Goal: Information Seeking & Learning: Find specific fact

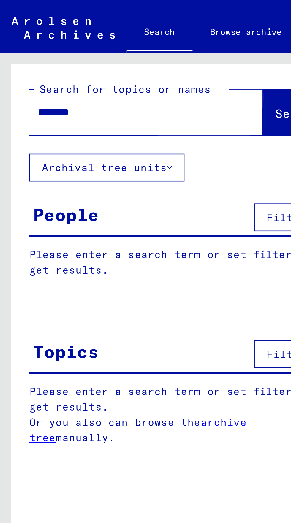
click at [112, 47] on span "Search" at bounding box center [121, 46] width 18 height 6
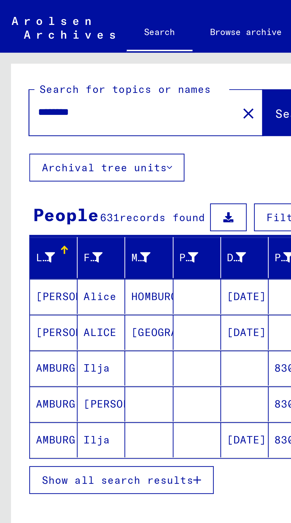
click at [32, 44] on input "********" at bounding box center [51, 45] width 73 height 6
click at [28, 44] on input "********" at bounding box center [51, 45] width 73 height 6
type input "*******"
click at [108, 40] on button "Search" at bounding box center [120, 45] width 29 height 18
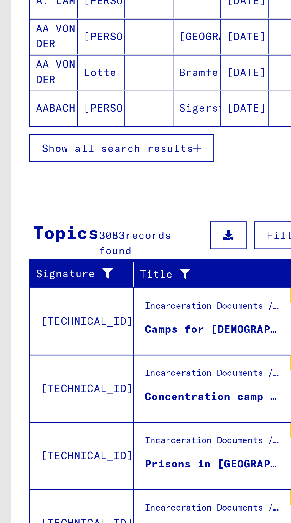
scroll to position [33, 0]
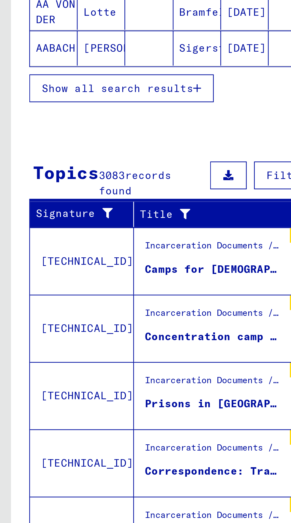
click at [73, 396] on span "Show all search results" at bounding box center [47, 398] width 61 height 5
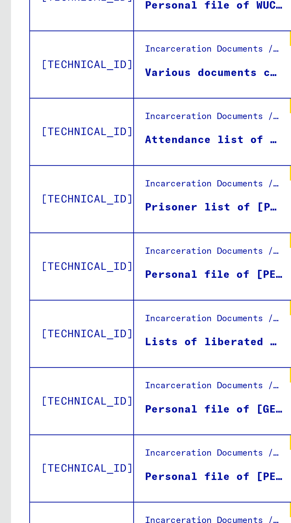
scroll to position [307, 0]
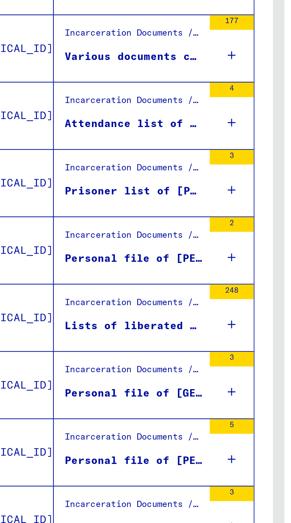
click at [98, 290] on div "Lists of liberated prisoners of CC [GEOGRAPHIC_DATA], [GEOGRAPHIC_DATA] (Milita…" at bounding box center [87, 293] width 56 height 6
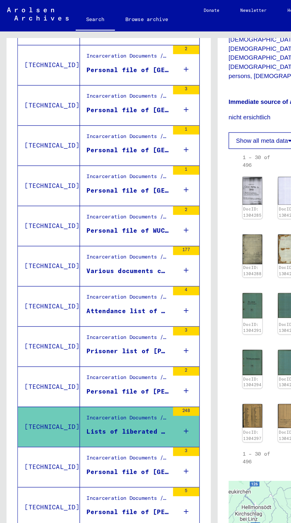
scroll to position [33, 0]
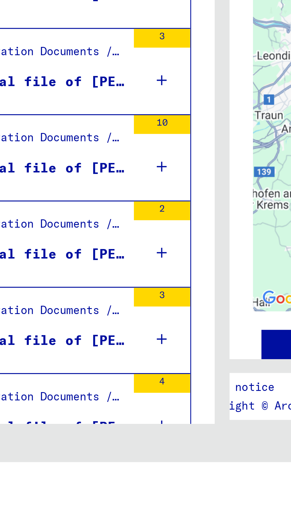
click at [117, 522] on icon "Next page" at bounding box center [115, 530] width 8 height 8
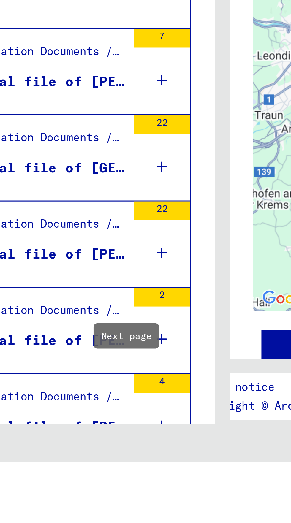
click at [116, 522] on icon "Next page" at bounding box center [115, 530] width 8 height 8
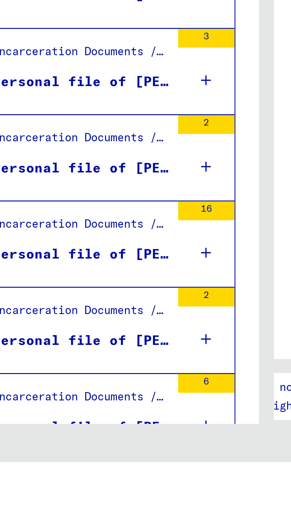
click at [114, 522] on icon "Next page" at bounding box center [115, 530] width 8 height 8
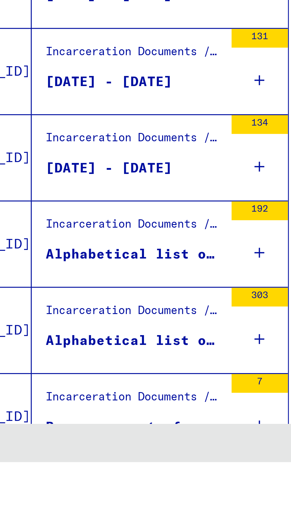
click at [127, 473] on icon at bounding box center [126, 483] width 3 height 21
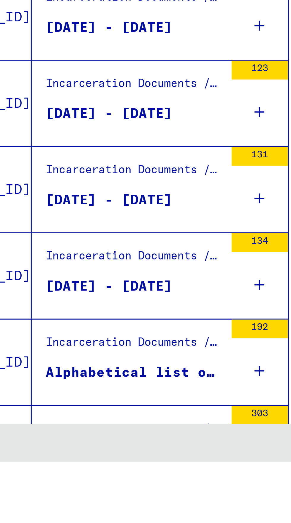
scroll to position [269, 0]
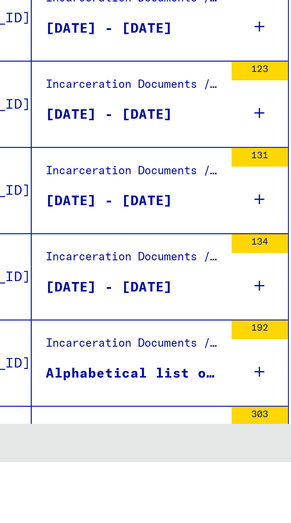
click at [127, 484] on icon at bounding box center [126, 494] width 3 height 21
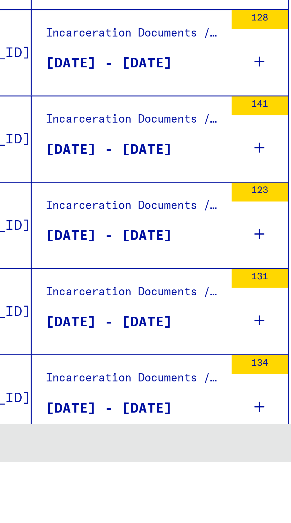
scroll to position [230, 0]
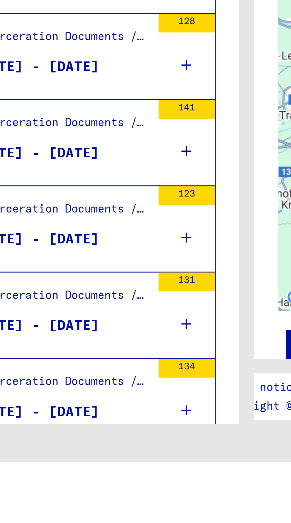
click at [126, 496] on icon at bounding box center [126, 506] width 3 height 21
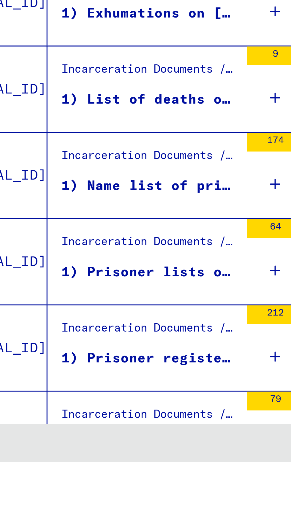
scroll to position [81, 0]
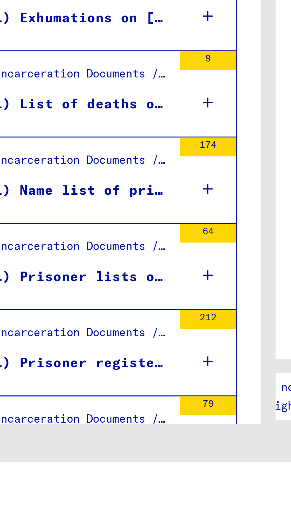
click at [129, 475] on div "212" at bounding box center [126, 488] width 18 height 27
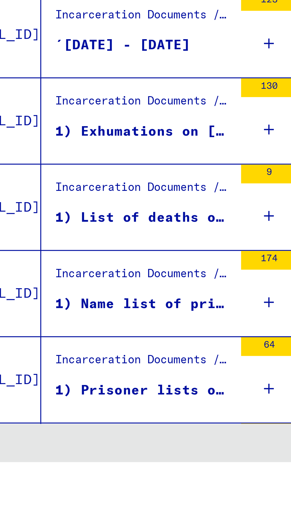
scroll to position [41, 0]
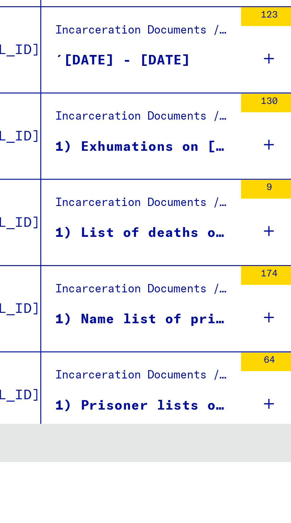
click at [126, 494] on icon at bounding box center [126, 504] width 3 height 21
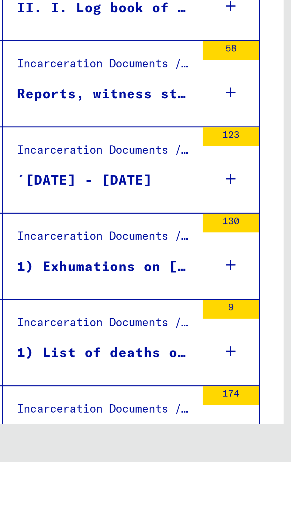
scroll to position [1, 0]
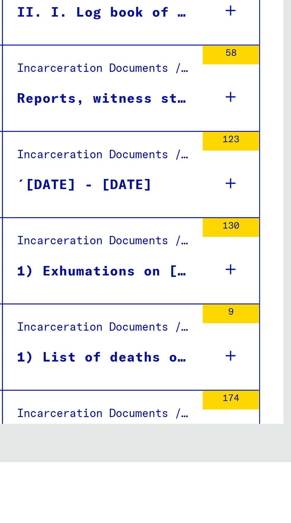
click at [127, 506] on icon at bounding box center [126, 516] width 3 height 21
click at [91, 522] on div "1) Name list of prisoners who arrived on [DATE] from [GEOGRAPHIC_DATA] in [GEOG…" at bounding box center [87, 532] width 56 height 18
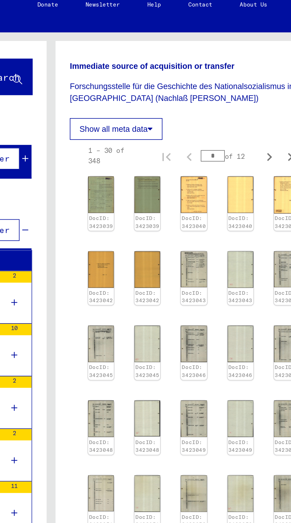
scroll to position [263, 4]
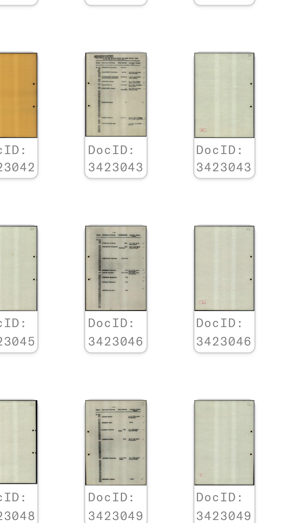
click at [239, 154] on img at bounding box center [239, 144] width 13 height 19
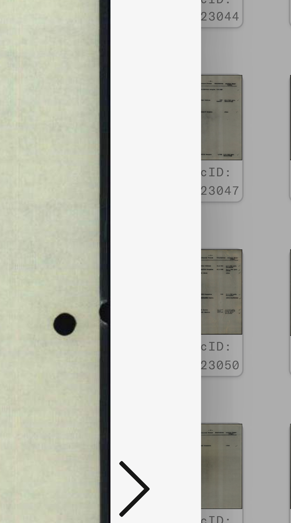
click at [247, 268] on icon at bounding box center [246, 266] width 7 height 14
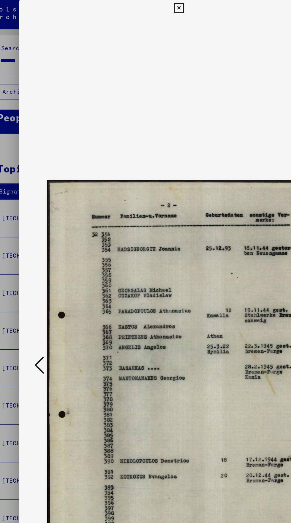
click at [151, 2] on div "DocID: 3423044 DeepLink: https://collections.arolsen-archives.org/en/document/3…" at bounding box center [145, 280] width 233 height 560
click at [144, 8] on icon at bounding box center [145, 5] width 7 height 7
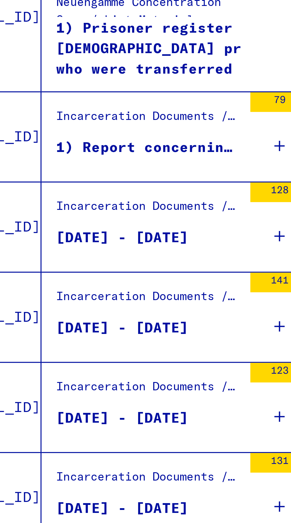
scroll to position [33, 0]
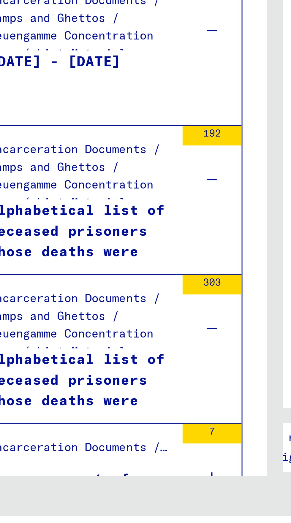
click at [115, 522] on icon "Next page" at bounding box center [115, 530] width 8 height 8
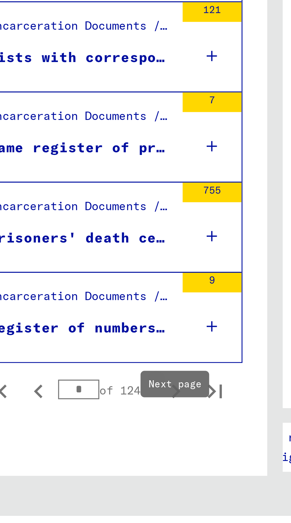
scroll to position [307, 0]
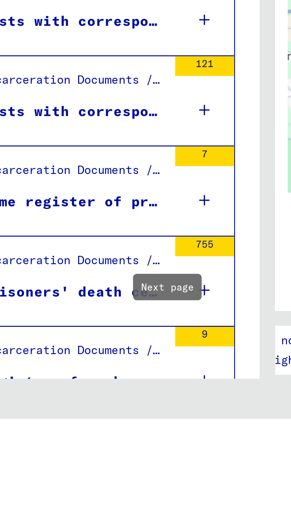
click at [115, 522] on icon "Next page" at bounding box center [115, 530] width 8 height 8
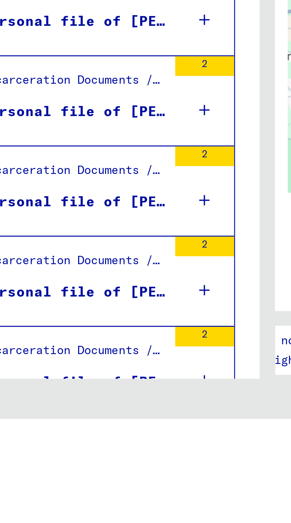
click at [116, 522] on icon "Next page" at bounding box center [115, 530] width 8 height 8
click at [114, 522] on icon "Next page" at bounding box center [115, 530] width 8 height 8
click at [115, 522] on icon "Next page" at bounding box center [115, 530] width 8 height 8
click at [116, 522] on icon "Next page" at bounding box center [115, 531] width 3 height 4
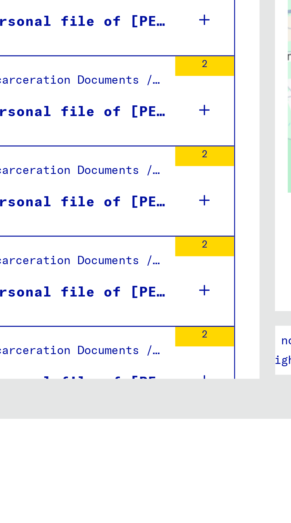
click at [117, 522] on icon "Next page" at bounding box center [115, 530] width 8 height 8
click at [114, 522] on icon "Next page" at bounding box center [115, 530] width 8 height 8
click at [114, 522] on icon "Next page" at bounding box center [115, 531] width 3 height 4
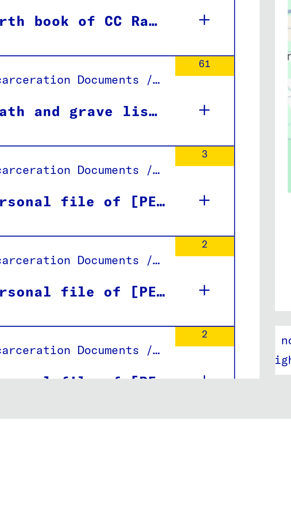
click at [114, 522] on icon "Next page" at bounding box center [115, 530] width 8 height 8
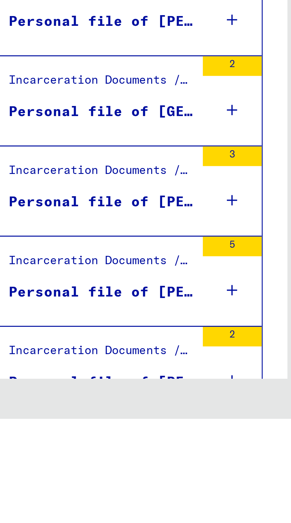
click at [115, 522] on icon "Next page" at bounding box center [115, 530] width 8 height 8
click at [114, 522] on icon "Next page" at bounding box center [115, 530] width 8 height 8
click at [116, 522] on icon "Next page" at bounding box center [115, 530] width 8 height 8
click at [115, 522] on icon "Next page" at bounding box center [115, 531] width 3 height 4
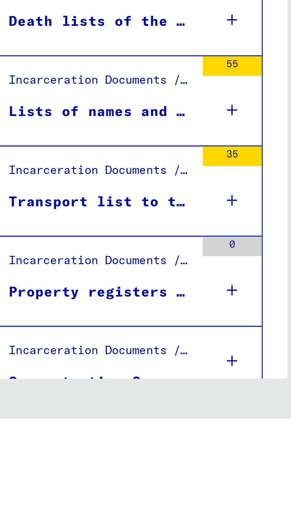
click at [114, 522] on icon "Next page" at bounding box center [115, 530] width 8 height 8
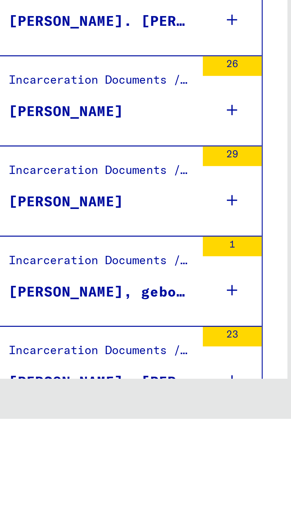
click at [115, 522] on icon "Next page" at bounding box center [115, 530] width 8 height 8
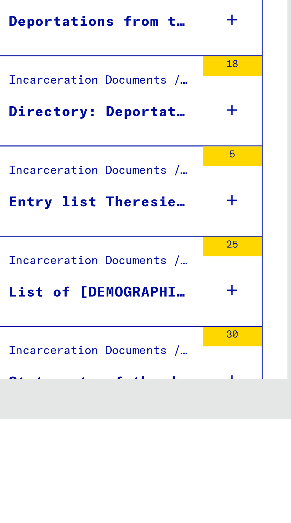
click at [114, 522] on icon "Next page" at bounding box center [115, 530] width 8 height 8
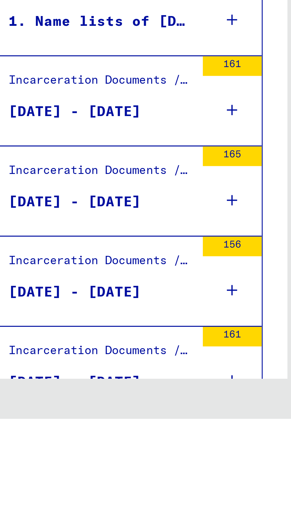
click at [114, 522] on icon "Next page" at bounding box center [115, 530] width 8 height 8
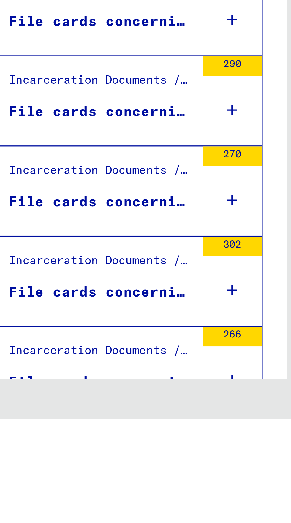
click at [114, 522] on icon "Next page" at bounding box center [115, 530] width 8 height 8
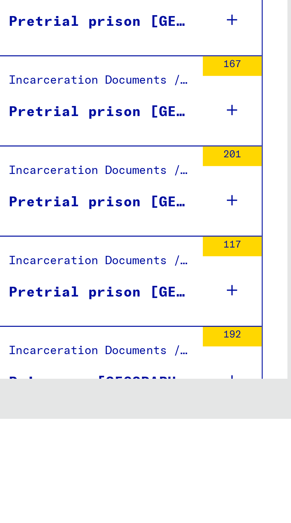
click at [114, 522] on button "Next page" at bounding box center [115, 530] width 12 height 12
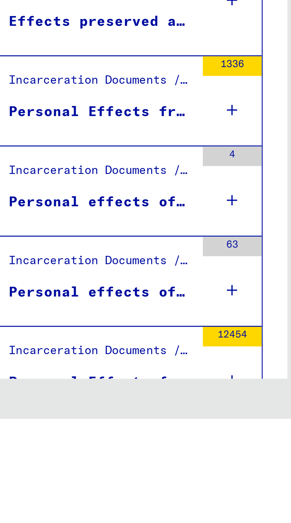
click at [114, 522] on button "Next page" at bounding box center [115, 530] width 12 height 12
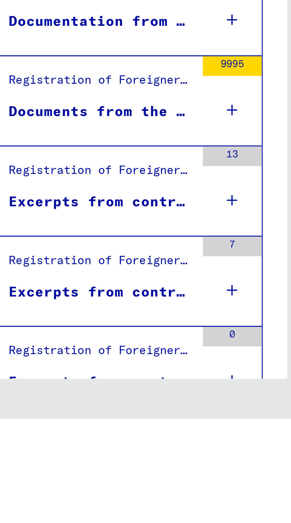
click at [114, 522] on icon "Next page" at bounding box center [115, 530] width 8 height 8
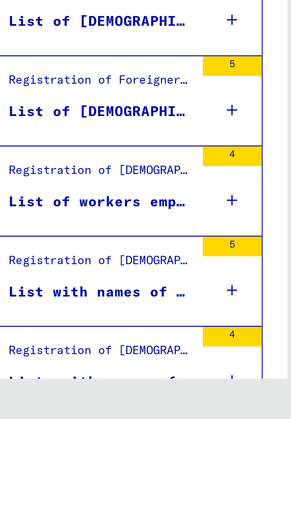
click at [114, 522] on icon "Next page" at bounding box center [115, 530] width 8 height 8
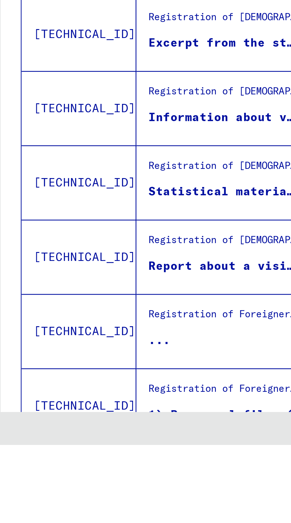
click at [74, 522] on icon "Previous page" at bounding box center [74, 530] width 8 height 8
type input "**"
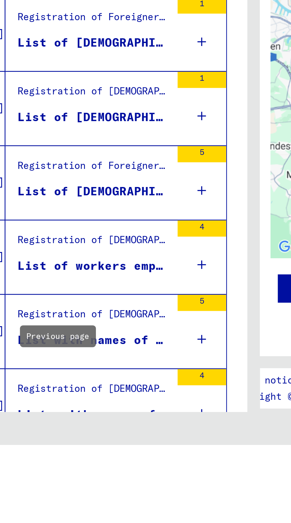
click at [126, 473] on icon at bounding box center [126, 483] width 3 height 21
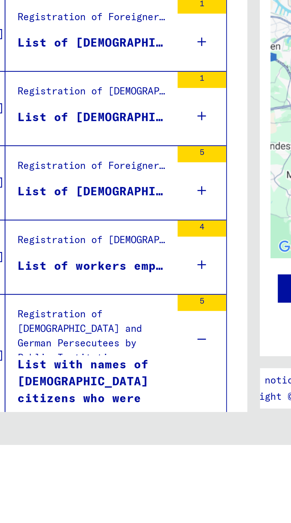
click at [126, 518] on icon at bounding box center [126, 528] width 3 height 21
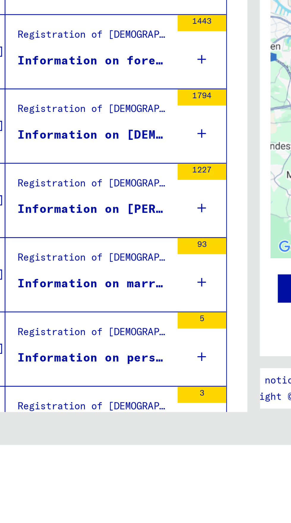
scroll to position [0, 0]
click at [127, 407] on icon at bounding box center [126, 408] width 3 height 21
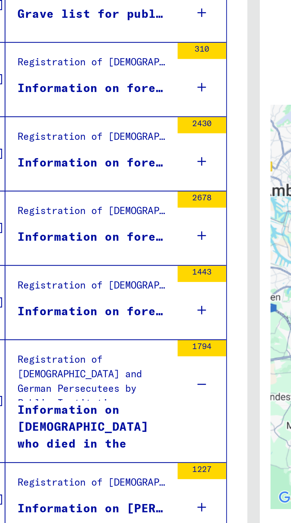
click at [129, 324] on div "2430" at bounding box center [126, 323] width 18 height 27
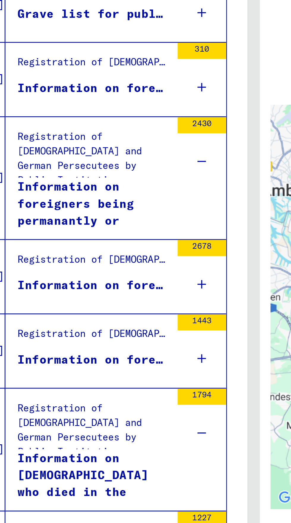
click at [89, 337] on div "Information on foreigners being permanantly or temporarily present in the distr…" at bounding box center [87, 342] width 56 height 18
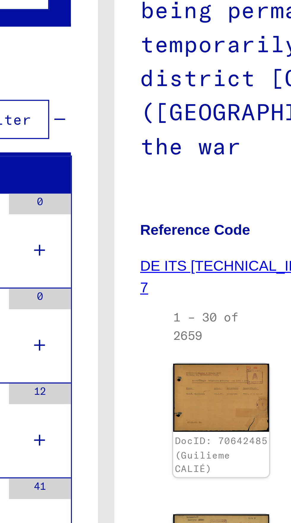
scroll to position [20, 0]
click at [183, 165] on link "DE ITS [TECHNICAL_ID] HA 001 7" at bounding box center [186, 170] width 62 height 11
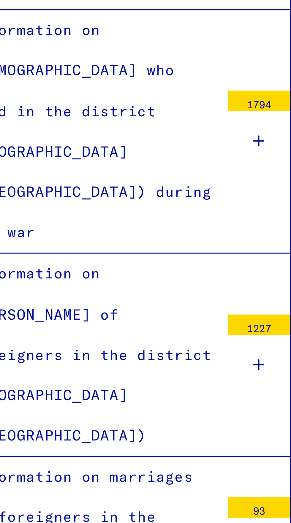
scroll to position [307, 0]
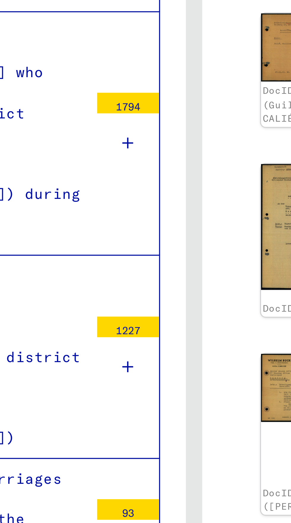
click at [126, 421] on icon at bounding box center [126, 423] width 3 height 4
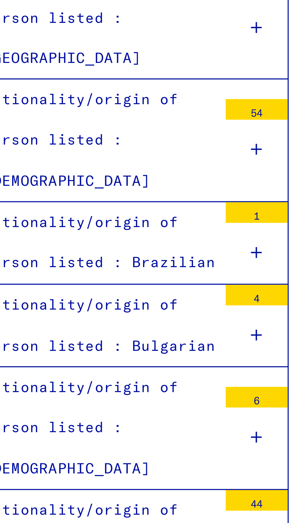
scroll to position [604, 0]
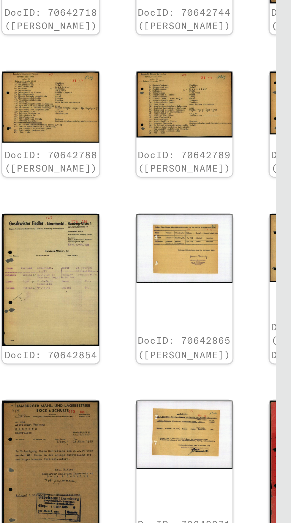
scroll to position [50, 13]
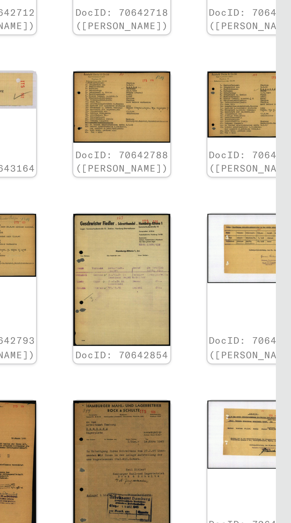
click at [258, 428] on icon "Last page" at bounding box center [257, 432] width 8 height 8
type input "**"
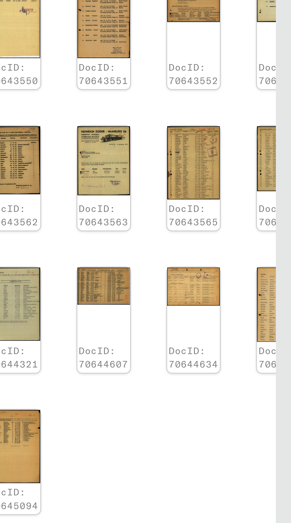
scroll to position [0, 0]
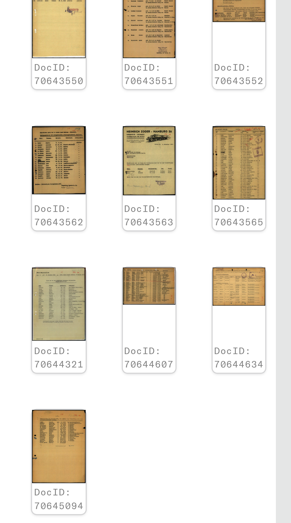
click at [223, 338] on img at bounding box center [223, 345] width 15 height 21
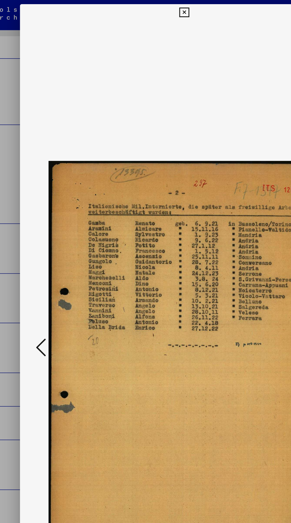
click at [43, 253] on icon at bounding box center [43, 246] width 7 height 14
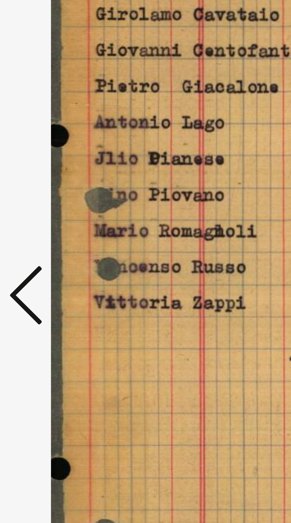
click at [44, 253] on icon at bounding box center [43, 246] width 7 height 14
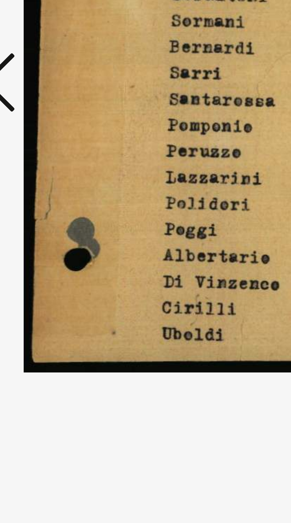
click at [46, 253] on icon at bounding box center [43, 246] width 7 height 14
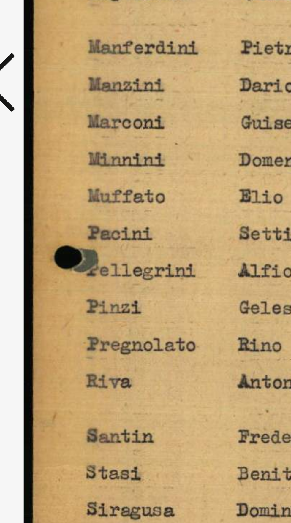
click at [45, 253] on icon at bounding box center [43, 246] width 7 height 14
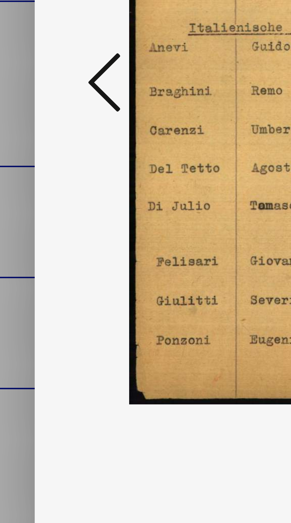
click at [43, 253] on icon at bounding box center [43, 246] width 7 height 14
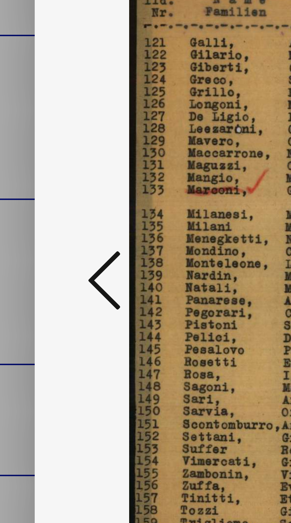
click at [41, 244] on icon at bounding box center [43, 246] width 7 height 14
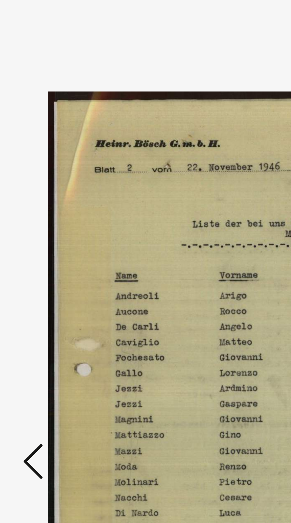
click at [45, 253] on icon at bounding box center [43, 246] width 7 height 14
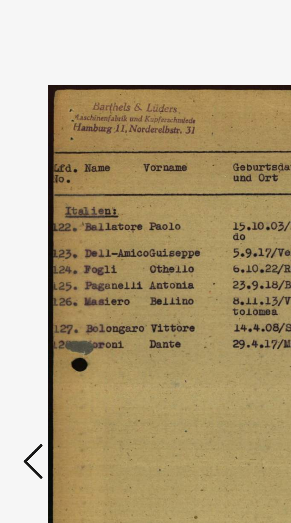
click at [45, 253] on icon at bounding box center [43, 246] width 7 height 14
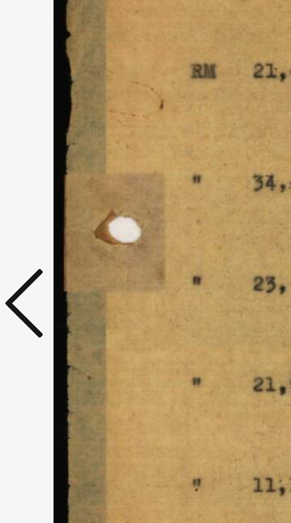
click at [44, 253] on icon at bounding box center [43, 246] width 7 height 14
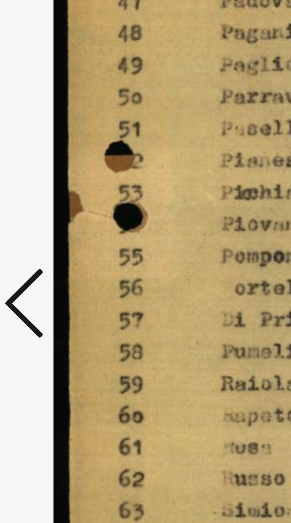
click at [45, 253] on icon at bounding box center [43, 246] width 7 height 14
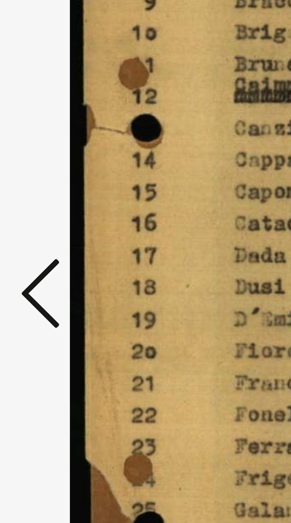
click at [43, 253] on icon at bounding box center [43, 246] width 7 height 14
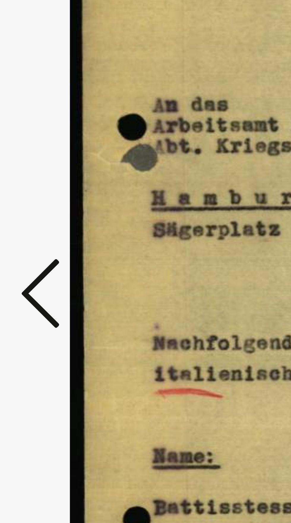
click at [44, 253] on icon at bounding box center [43, 246] width 7 height 14
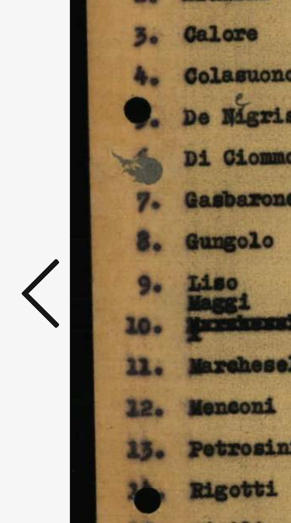
click at [44, 253] on icon at bounding box center [43, 246] width 7 height 14
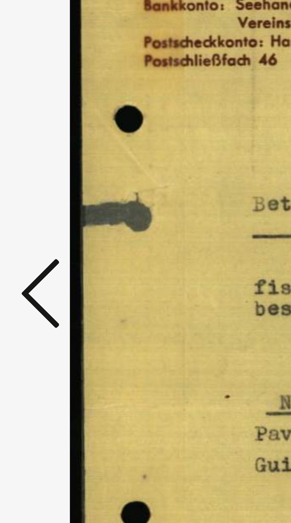
click at [44, 253] on icon at bounding box center [43, 246] width 7 height 14
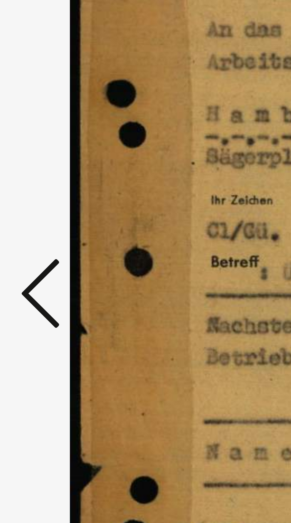
click at [44, 253] on icon at bounding box center [43, 246] width 7 height 14
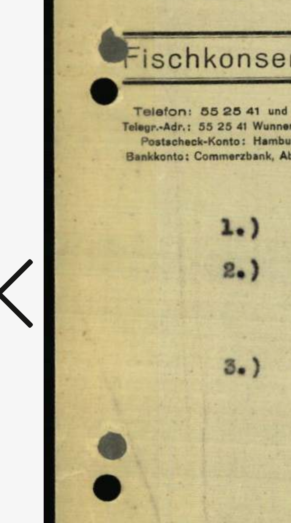
click at [44, 253] on icon at bounding box center [43, 246] width 7 height 14
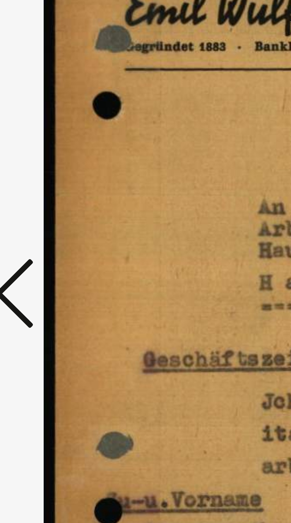
click at [45, 253] on icon at bounding box center [43, 246] width 7 height 14
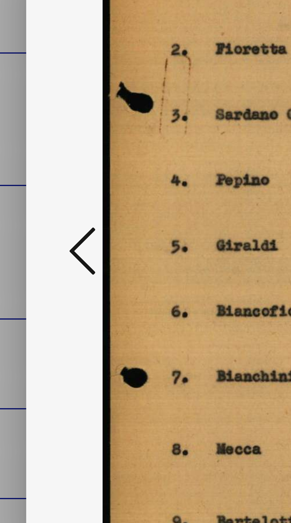
click at [42, 253] on icon at bounding box center [43, 246] width 7 height 14
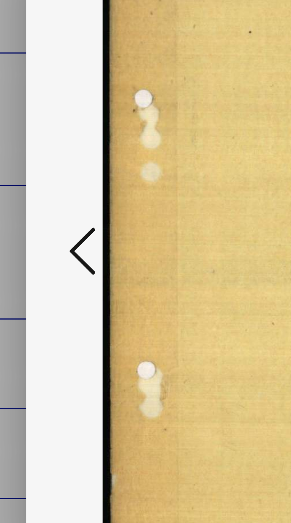
click at [40, 255] on button at bounding box center [44, 246] width 11 height 17
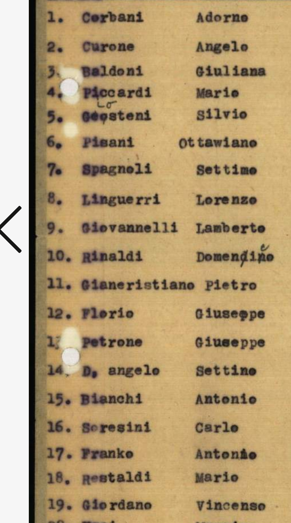
click at [44, 253] on icon at bounding box center [43, 246] width 7 height 14
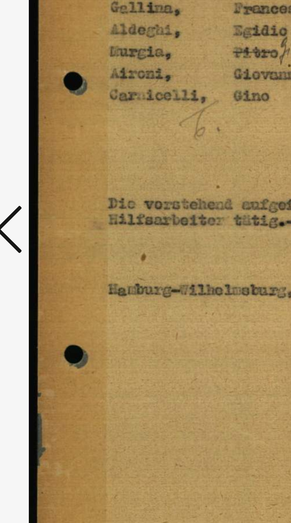
click at [44, 253] on icon at bounding box center [43, 246] width 7 height 14
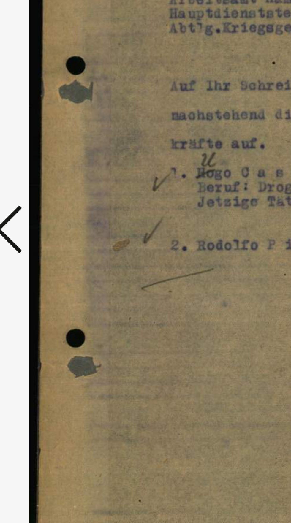
click at [45, 253] on icon at bounding box center [43, 246] width 7 height 14
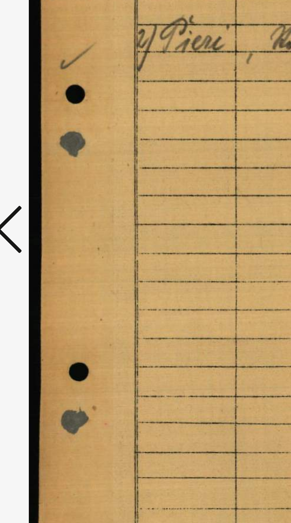
click at [45, 253] on icon at bounding box center [43, 246] width 7 height 14
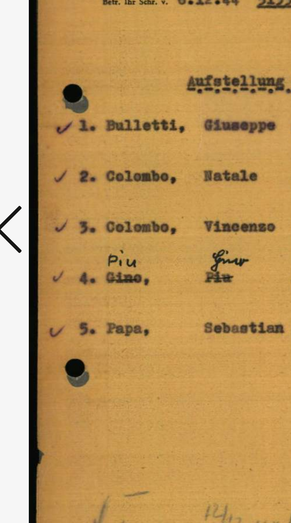
click at [45, 253] on icon at bounding box center [43, 246] width 7 height 14
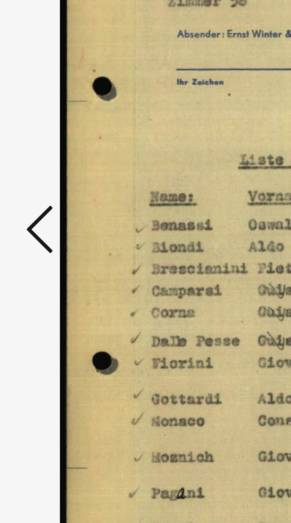
click at [42, 253] on icon at bounding box center [43, 246] width 7 height 14
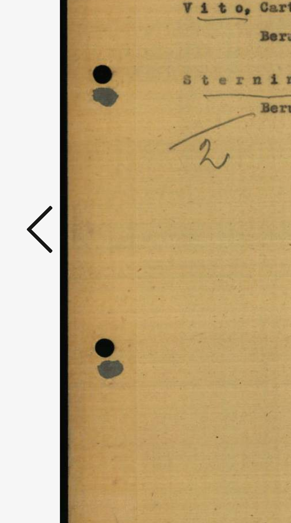
click at [44, 253] on icon at bounding box center [43, 246] width 7 height 14
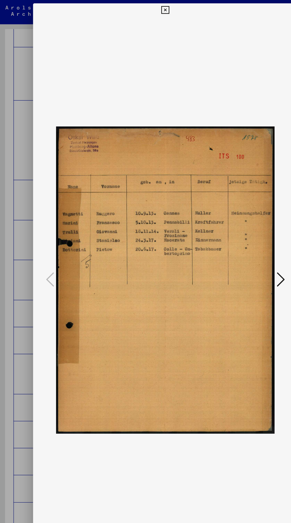
click at [145, 12] on icon at bounding box center [145, 8] width 7 height 7
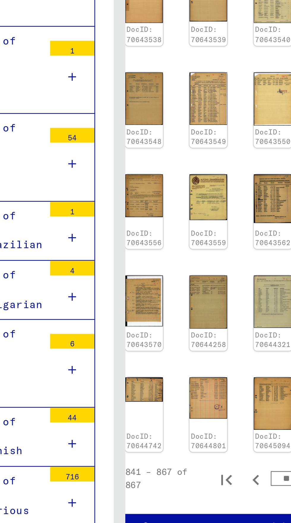
scroll to position [32, 17]
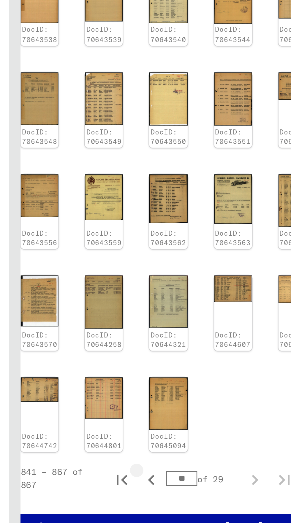
click at [196, 372] on icon "Previous page" at bounding box center [200, 376] width 8 height 8
type input "**"
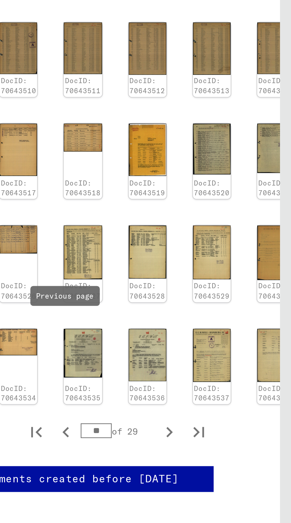
scroll to position [0, 0]
click at [277, 335] on img at bounding box center [284, 345] width 15 height 21
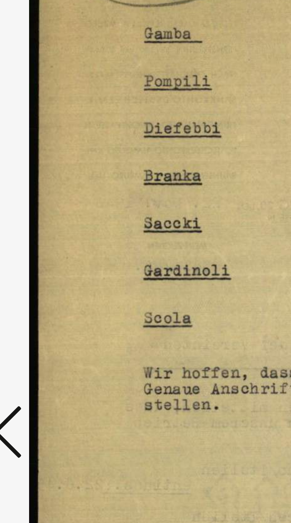
click at [44, 253] on icon at bounding box center [43, 246] width 7 height 14
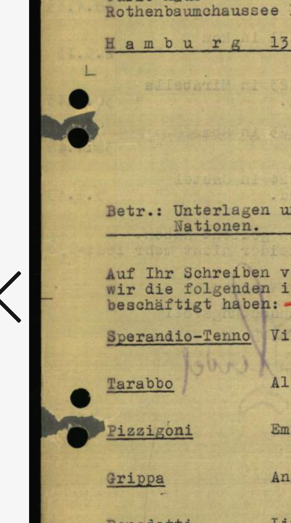
click at [44, 253] on icon at bounding box center [43, 246] width 7 height 14
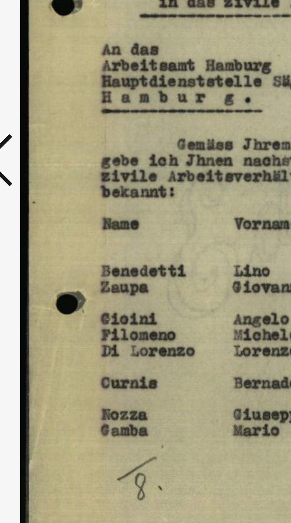
click at [47, 243] on button at bounding box center [44, 246] width 11 height 17
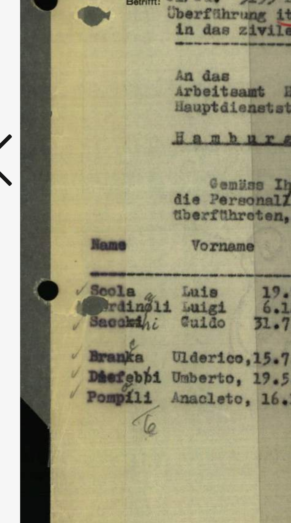
click at [47, 246] on icon at bounding box center [43, 246] width 7 height 14
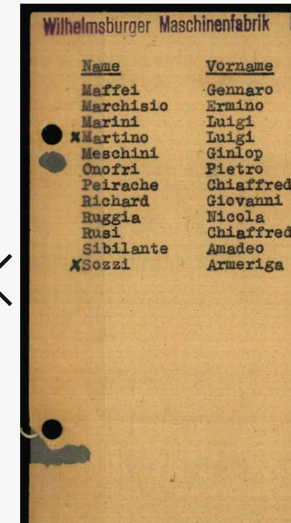
click at [47, 243] on button at bounding box center [44, 246] width 11 height 17
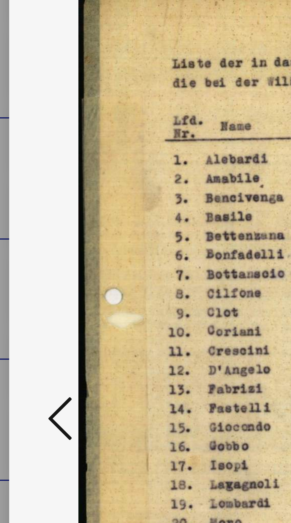
click at [42, 244] on icon at bounding box center [43, 246] width 7 height 14
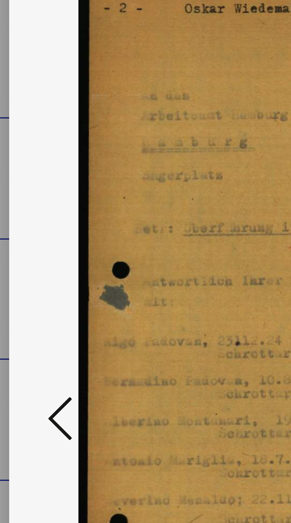
click at [41, 242] on icon at bounding box center [43, 246] width 7 height 14
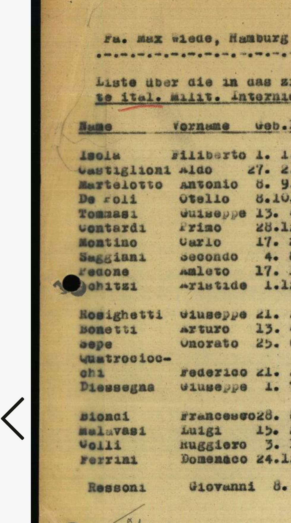
click at [44, 242] on icon at bounding box center [43, 246] width 7 height 14
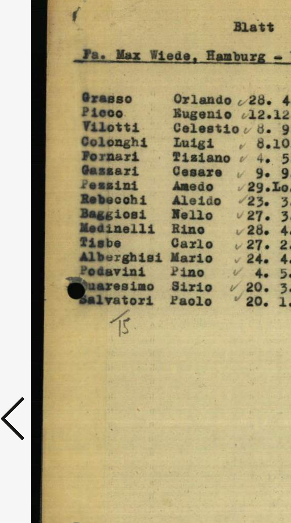
click at [42, 243] on icon at bounding box center [43, 246] width 7 height 14
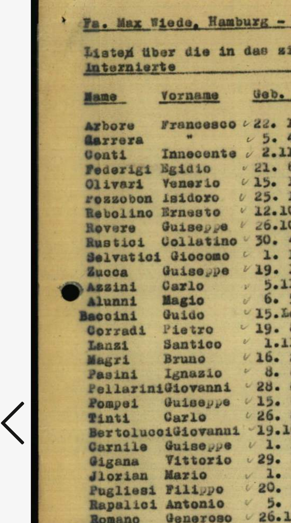
click at [43, 253] on icon at bounding box center [43, 246] width 7 height 14
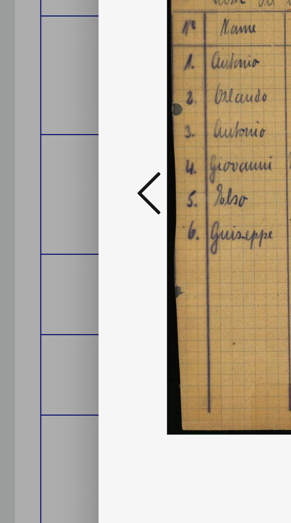
click at [40, 249] on button at bounding box center [44, 246] width 11 height 17
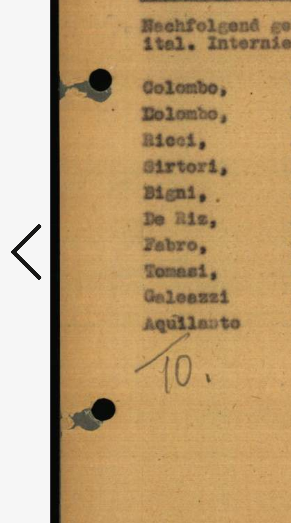
click at [44, 246] on icon at bounding box center [43, 246] width 7 height 14
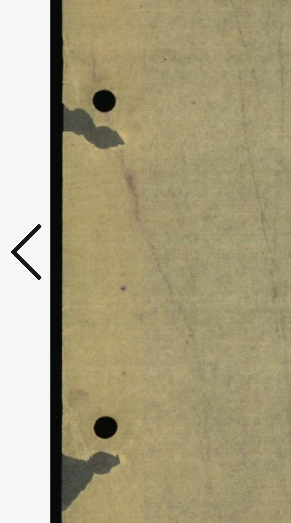
click at [42, 244] on icon at bounding box center [43, 246] width 7 height 14
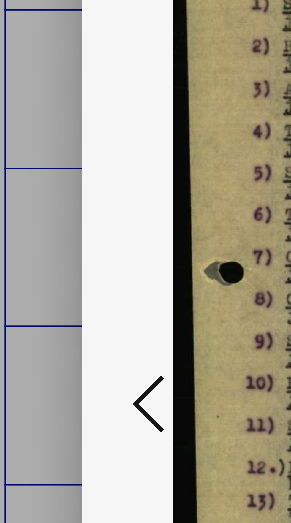
click at [43, 253] on icon at bounding box center [43, 246] width 7 height 14
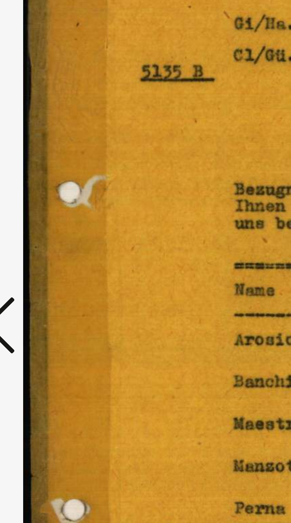
click at [48, 255] on button at bounding box center [44, 246] width 11 height 17
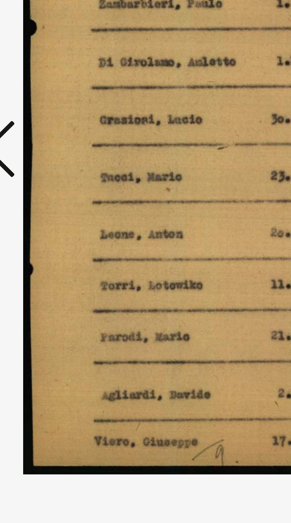
click at [46, 253] on icon at bounding box center [43, 246] width 7 height 14
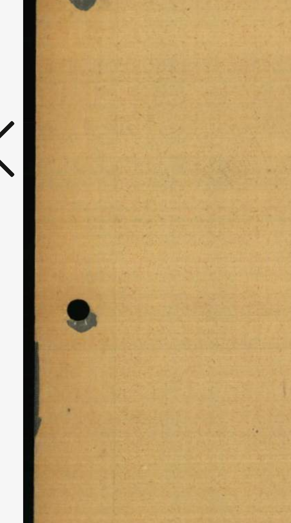
click at [45, 253] on icon at bounding box center [43, 246] width 7 height 14
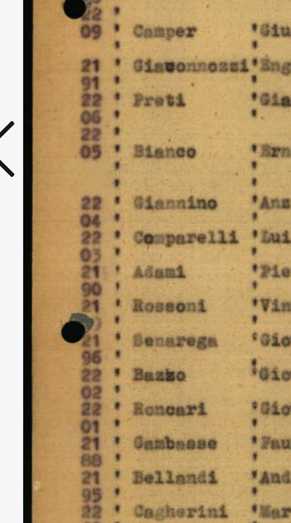
click at [47, 255] on button at bounding box center [44, 246] width 11 height 17
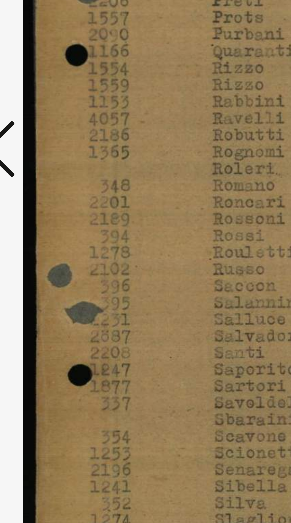
click at [46, 253] on icon at bounding box center [43, 246] width 7 height 14
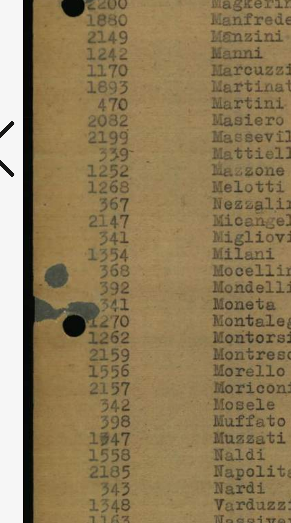
click at [46, 253] on icon at bounding box center [43, 246] width 7 height 14
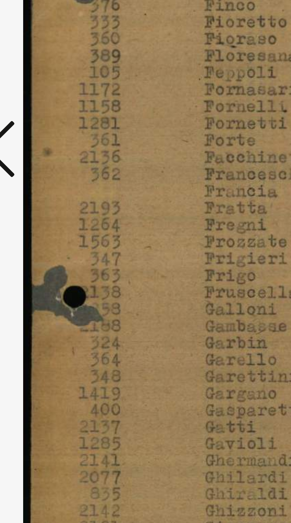
click at [46, 253] on icon at bounding box center [43, 246] width 7 height 14
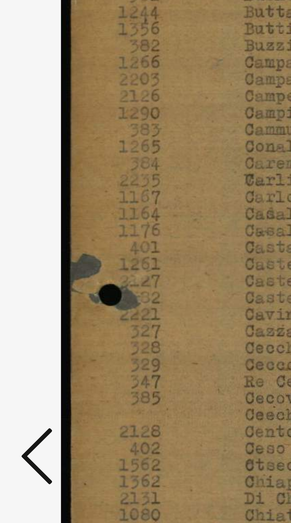
click at [45, 253] on icon at bounding box center [43, 246] width 7 height 14
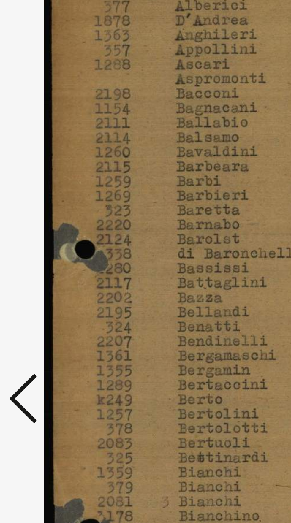
click at [44, 253] on icon at bounding box center [43, 246] width 7 height 14
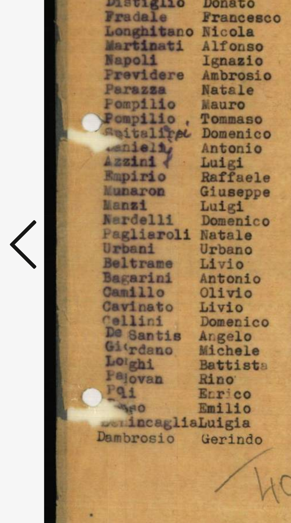
click at [44, 253] on icon at bounding box center [43, 246] width 7 height 14
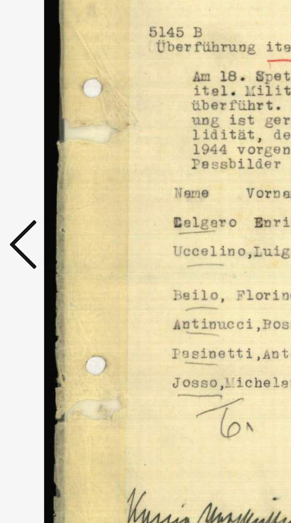
click at [44, 253] on icon at bounding box center [43, 246] width 7 height 14
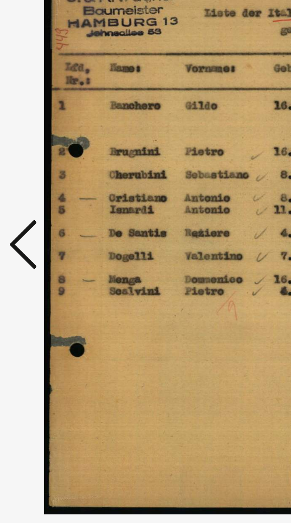
click at [44, 253] on icon at bounding box center [43, 246] width 7 height 14
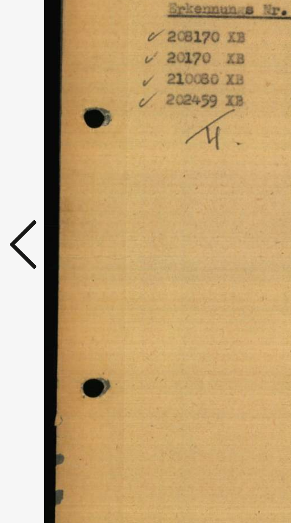
click at [44, 253] on icon at bounding box center [43, 246] width 7 height 14
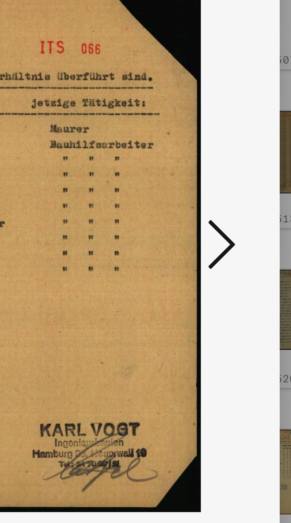
click at [243, 253] on icon at bounding box center [246, 246] width 7 height 14
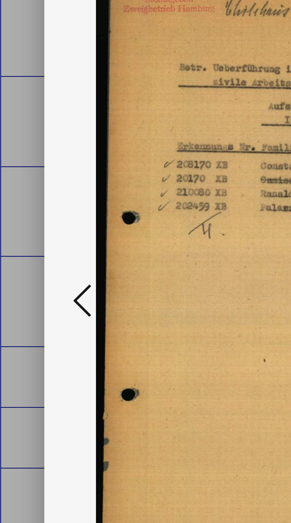
click at [39, 255] on button at bounding box center [44, 246] width 11 height 17
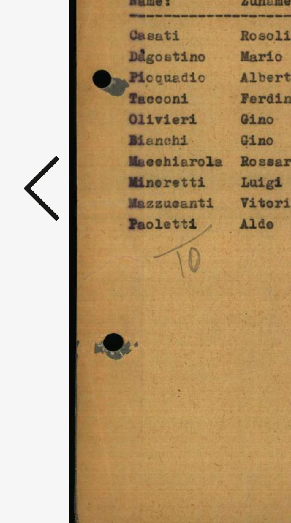
click at [45, 253] on icon at bounding box center [43, 246] width 7 height 14
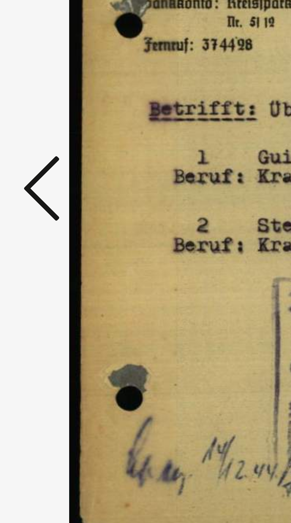
click at [45, 253] on icon at bounding box center [43, 246] width 7 height 14
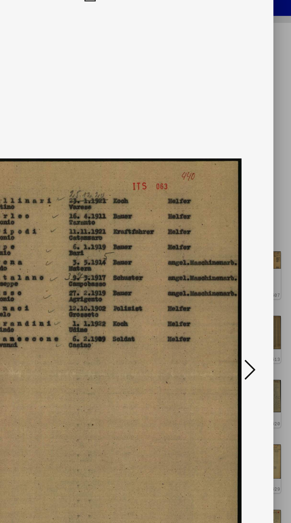
click at [143, 12] on icon at bounding box center [145, 8] width 7 height 7
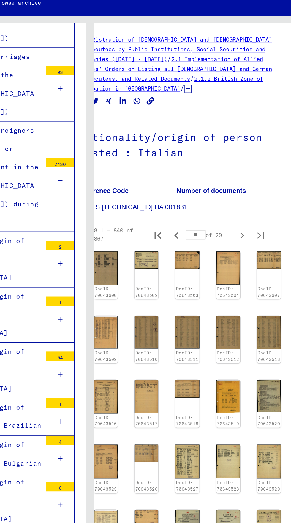
scroll to position [605, 0]
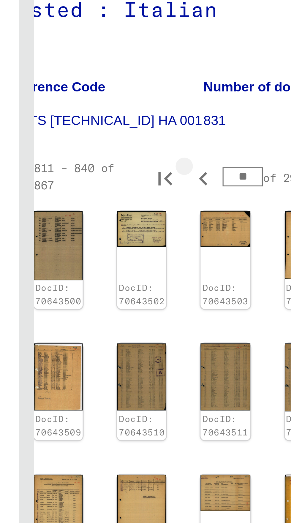
click at [198, 157] on icon "Previous page" at bounding box center [200, 161] width 8 height 8
type input "**"
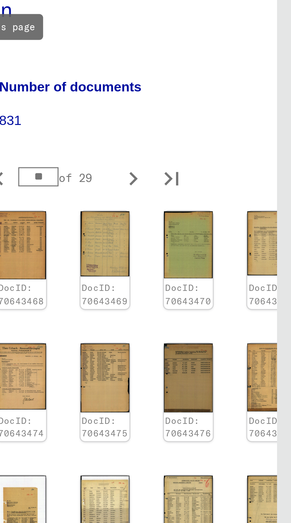
scroll to position [129, 17]
click at [277, 354] on img at bounding box center [284, 364] width 15 height 21
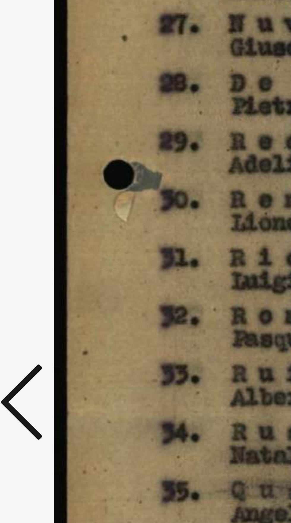
click at [45, 253] on icon at bounding box center [43, 246] width 7 height 14
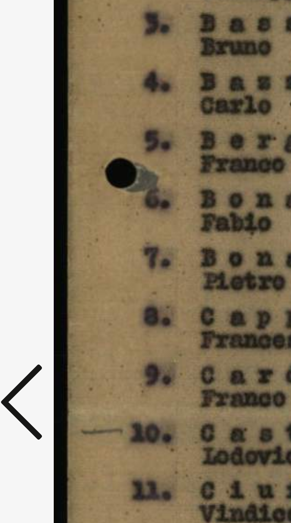
click at [44, 253] on icon at bounding box center [43, 246] width 7 height 14
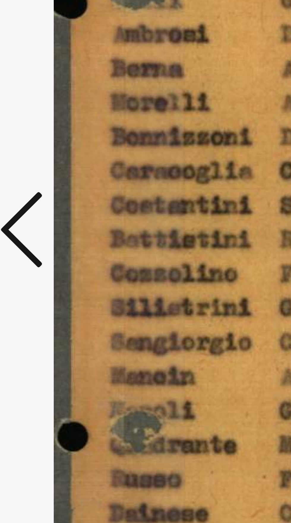
click at [44, 253] on icon at bounding box center [43, 246] width 7 height 14
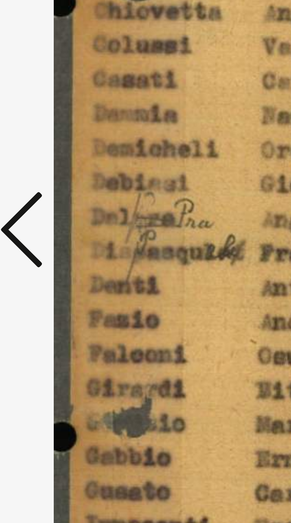
click at [44, 253] on icon at bounding box center [43, 246] width 7 height 14
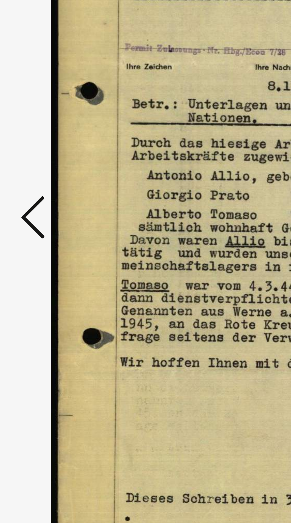
click at [39, 247] on button at bounding box center [44, 246] width 11 height 17
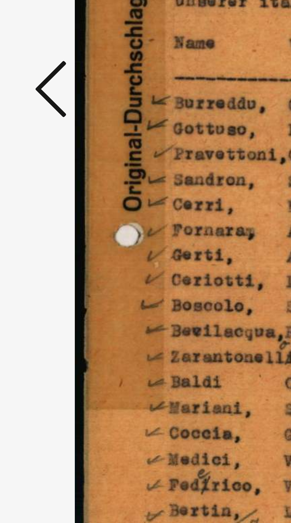
click at [40, 247] on icon at bounding box center [43, 246] width 7 height 14
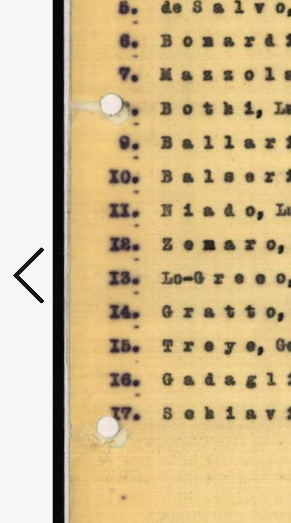
click at [43, 246] on icon at bounding box center [43, 246] width 7 height 14
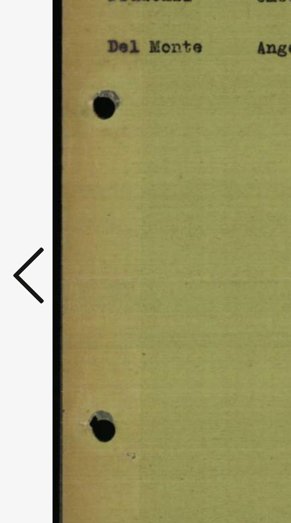
click at [42, 246] on icon at bounding box center [43, 246] width 7 height 14
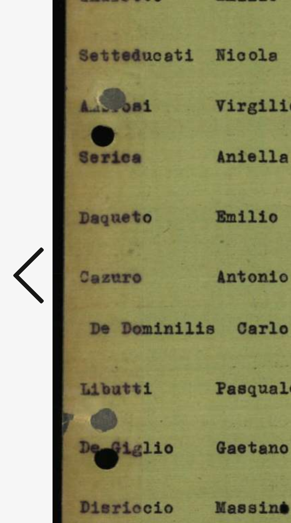
click at [41, 244] on icon at bounding box center [43, 246] width 7 height 14
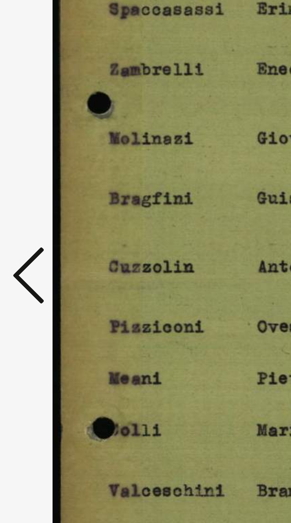
click at [43, 246] on icon at bounding box center [43, 246] width 7 height 14
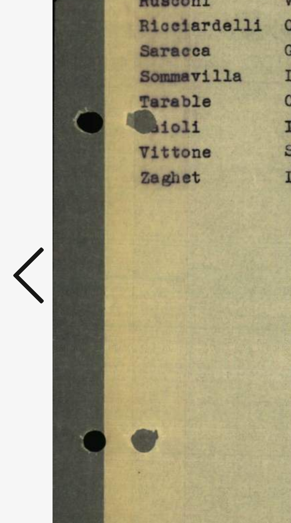
click at [42, 244] on icon at bounding box center [43, 246] width 7 height 14
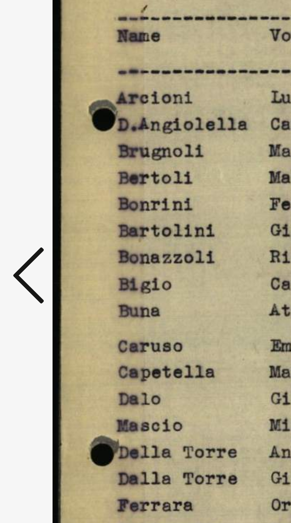
click at [44, 245] on icon at bounding box center [43, 246] width 7 height 14
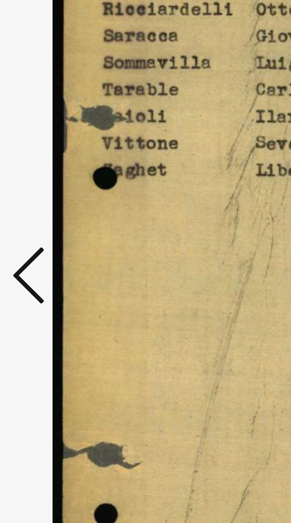
click at [42, 245] on icon at bounding box center [43, 246] width 7 height 14
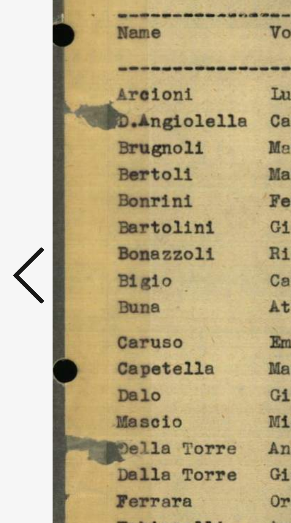
click at [42, 246] on icon at bounding box center [43, 246] width 7 height 14
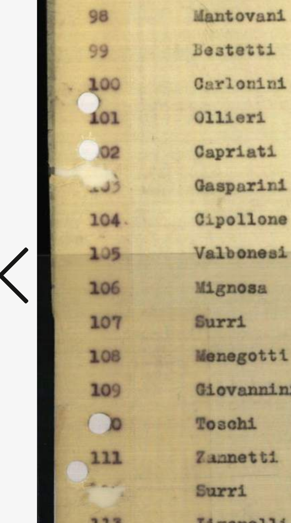
click at [44, 244] on icon at bounding box center [43, 246] width 7 height 14
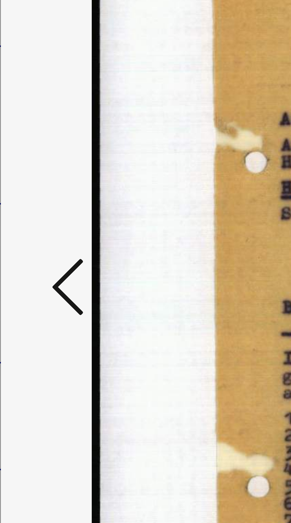
click at [41, 246] on icon at bounding box center [43, 246] width 7 height 14
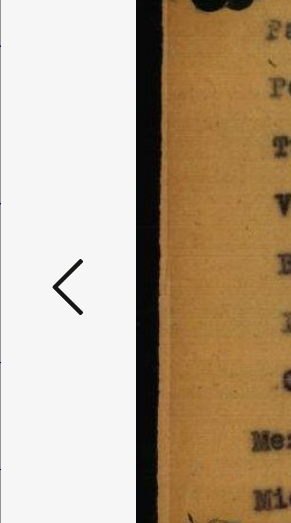
click at [40, 246] on button at bounding box center [44, 246] width 11 height 17
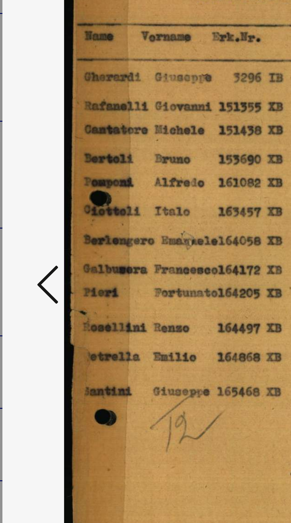
click at [44, 246] on icon at bounding box center [43, 246] width 7 height 14
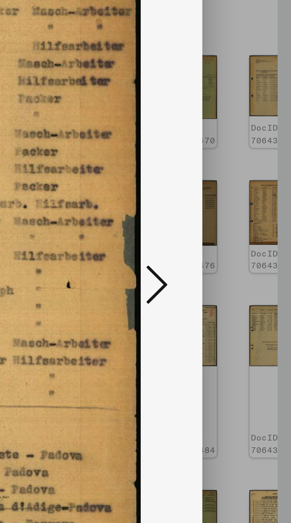
click at [245, 246] on icon at bounding box center [246, 246] width 7 height 14
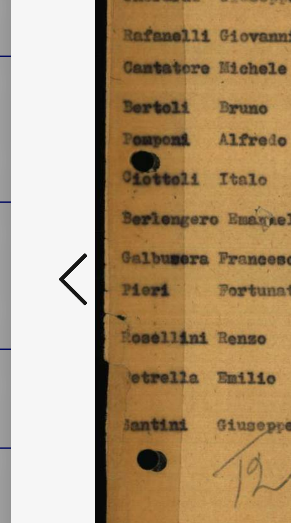
click at [42, 246] on icon at bounding box center [43, 246] width 7 height 14
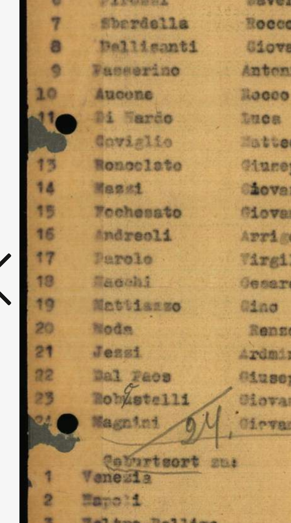
click at [46, 242] on icon at bounding box center [43, 246] width 7 height 14
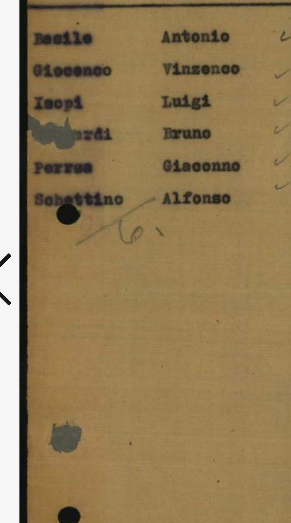
click at [45, 243] on icon at bounding box center [43, 246] width 7 height 14
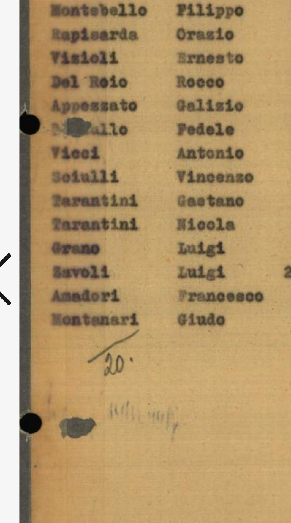
click at [46, 243] on icon at bounding box center [43, 246] width 7 height 14
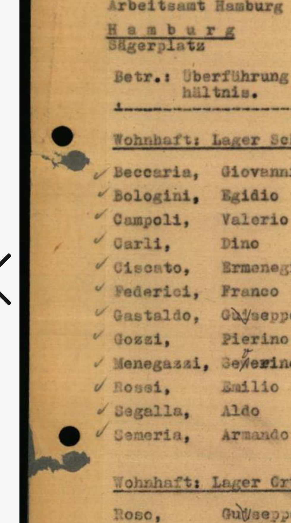
click at [46, 245] on icon at bounding box center [43, 246] width 7 height 14
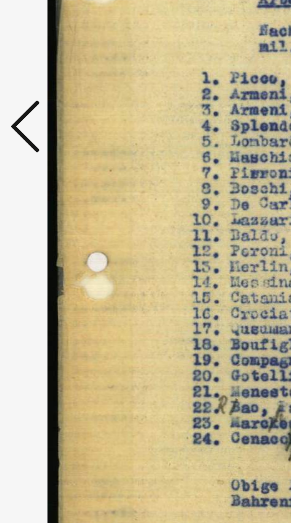
click at [42, 248] on icon at bounding box center [43, 246] width 7 height 14
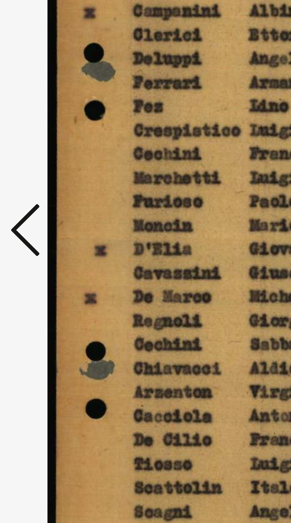
click at [41, 243] on icon at bounding box center [43, 246] width 7 height 14
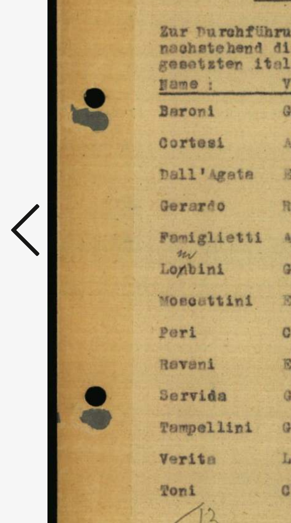
click at [43, 246] on icon at bounding box center [43, 246] width 7 height 14
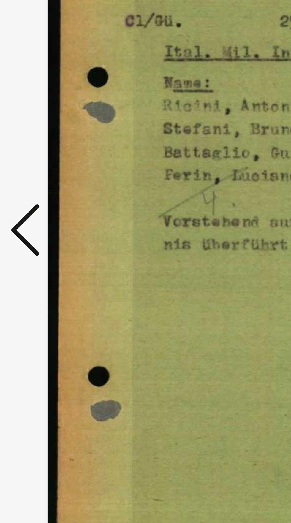
click at [43, 245] on icon at bounding box center [43, 246] width 7 height 14
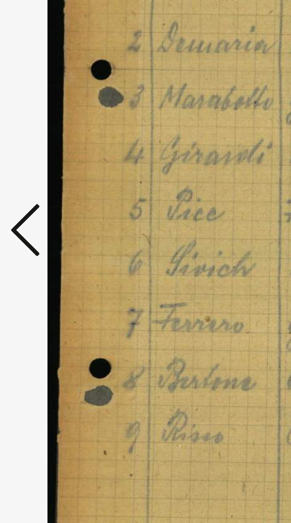
click at [43, 246] on icon at bounding box center [43, 246] width 7 height 14
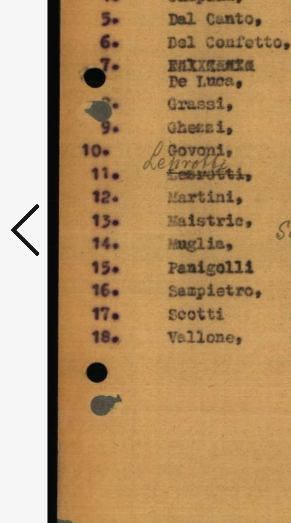
click at [43, 244] on icon at bounding box center [43, 246] width 7 height 14
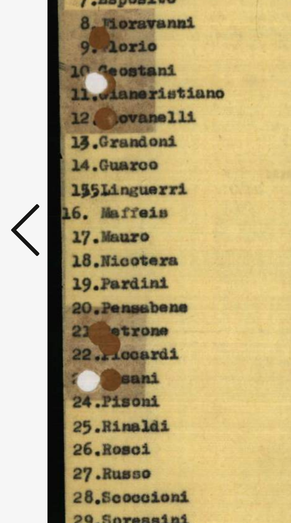
click at [42, 245] on icon at bounding box center [43, 246] width 7 height 14
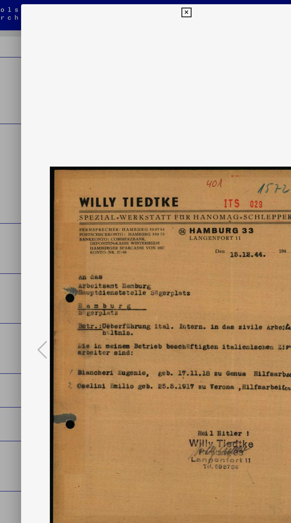
click at [140, 16] on img at bounding box center [145, 246] width 192 height 463
click at [145, 9] on icon at bounding box center [145, 8] width 7 height 7
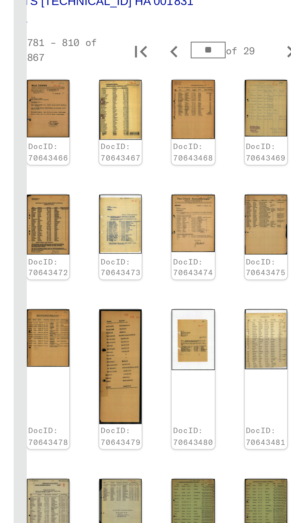
click at [195, 389] on button "Previous page" at bounding box center [200, 395] width 12 height 12
type input "**"
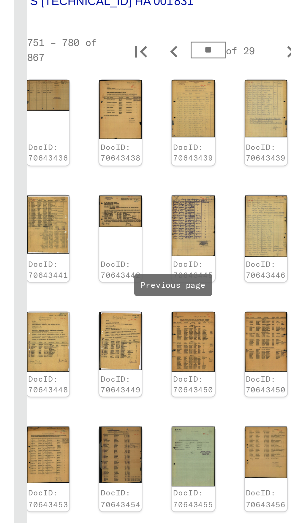
click at [197, 373] on icon "Previous page" at bounding box center [200, 377] width 8 height 8
type input "**"
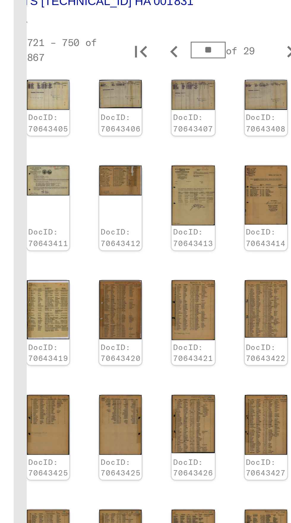
click at [196, 362] on icon "Previous page" at bounding box center [200, 366] width 8 height 8
type input "**"
click at [197, 362] on icon "Previous page" at bounding box center [200, 366] width 8 height 8
type input "**"
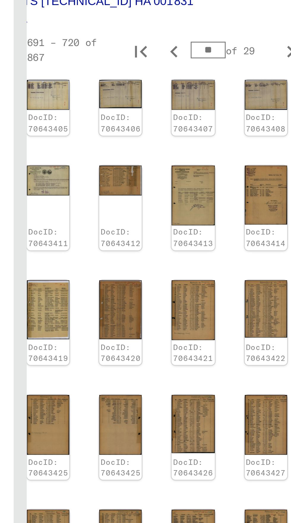
type input "**"
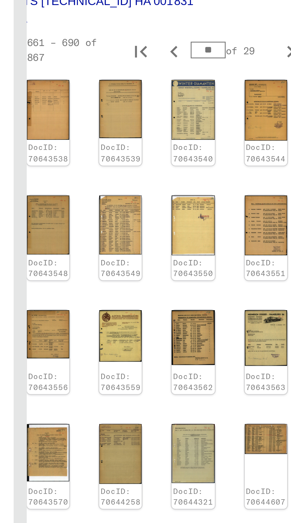
click at [199, 374] on icon "Previous page" at bounding box center [200, 376] width 3 height 4
click at [199, 372] on icon "Previous page" at bounding box center [200, 376] width 8 height 8
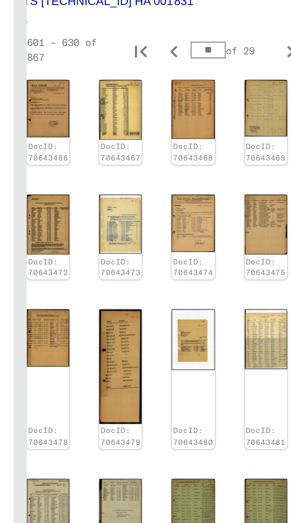
type input "**"
click at [198, 392] on icon "Previous page" at bounding box center [200, 396] width 8 height 8
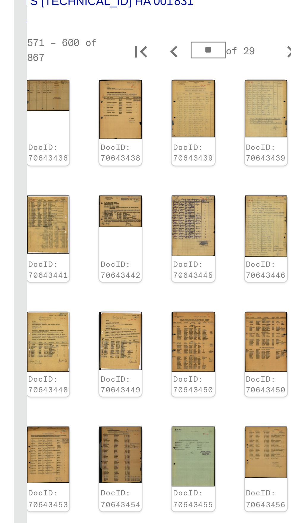
type input "**"
click at [225, 335] on img at bounding box center [232, 345] width 15 height 21
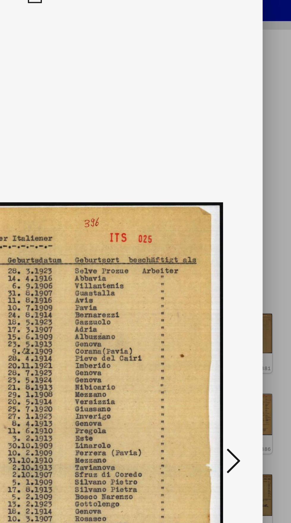
scroll to position [0, 0]
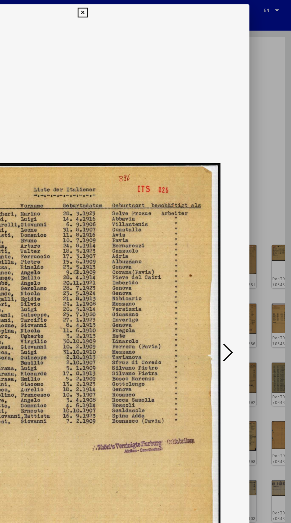
click at [138, 17] on img at bounding box center [145, 246] width 192 height 463
click at [144, 17] on img at bounding box center [145, 246] width 192 height 463
click at [145, 9] on icon at bounding box center [145, 8] width 7 height 7
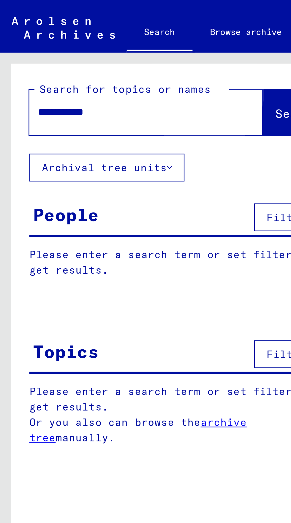
type input "**********"
click at [112, 44] on span "Search" at bounding box center [121, 46] width 18 height 6
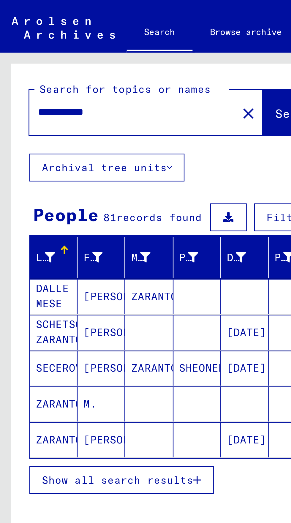
click at [30, 192] on button "Show all search results" at bounding box center [49, 194] width 75 height 11
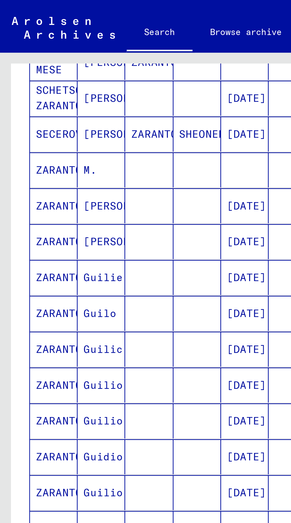
scroll to position [33, 0]
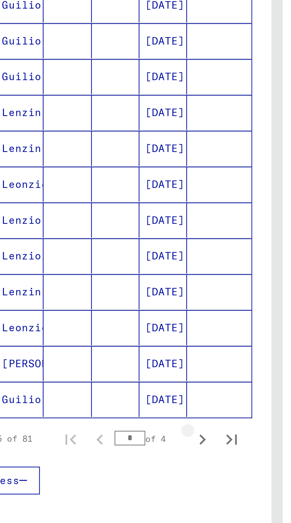
click at [114, 384] on button "Next page" at bounding box center [115, 390] width 12 height 12
type input "*"
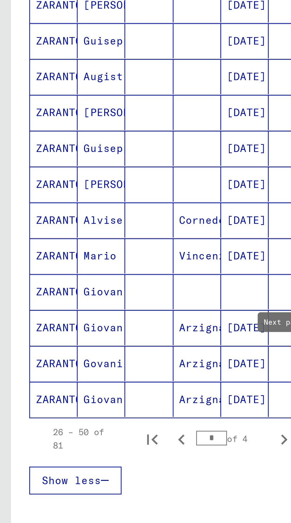
click at [47, 309] on mat-cell "Mario" at bounding box center [40, 316] width 19 height 14
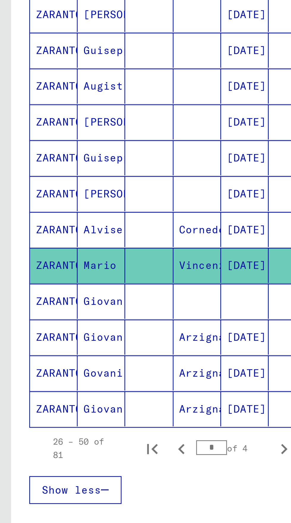
scroll to position [0, 0]
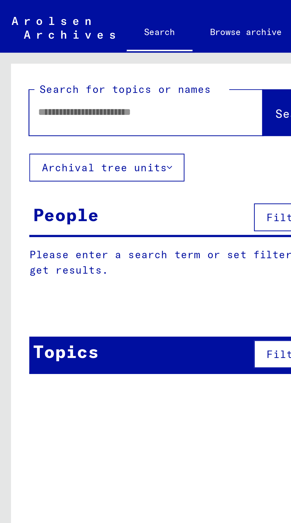
click at [27, 44] on input "text" at bounding box center [51, 45] width 73 height 6
click at [112, 40] on button "Search" at bounding box center [120, 45] width 29 height 18
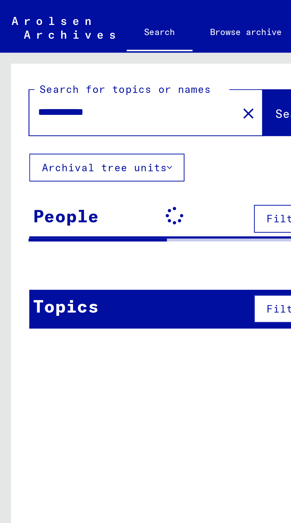
click at [22, 47] on input "**********" at bounding box center [51, 45] width 73 height 6
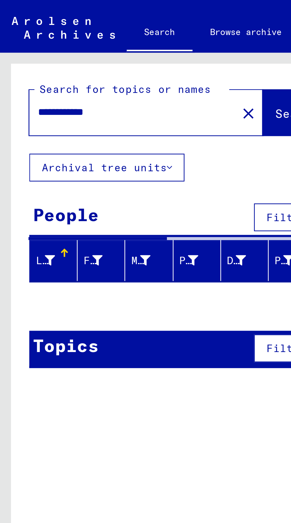
click at [24, 44] on input "**********" at bounding box center [51, 45] width 73 height 6
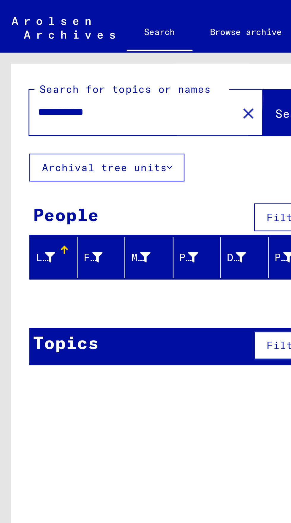
click at [112, 47] on span "Search" at bounding box center [121, 46] width 18 height 6
click at [17, 48] on input "**********" at bounding box center [51, 45] width 73 height 6
click at [112, 45] on span "Search" at bounding box center [121, 46] width 18 height 6
click at [18, 46] on input "**********" at bounding box center [51, 45] width 73 height 6
click at [112, 44] on span "Search" at bounding box center [121, 46] width 18 height 6
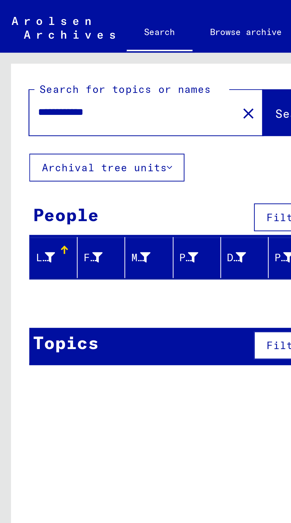
click at [17, 45] on input "**********" at bounding box center [51, 45] width 73 height 6
click at [45, 48] on input "**********" at bounding box center [51, 45] width 73 height 6
type input "*"
type input "********"
click at [112, 44] on span "Search" at bounding box center [121, 46] width 18 height 6
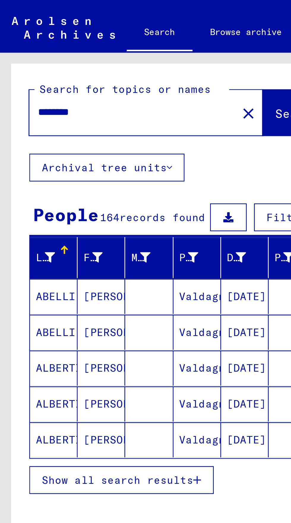
click at [63, 191] on button "Show all search results" at bounding box center [49, 194] width 75 height 11
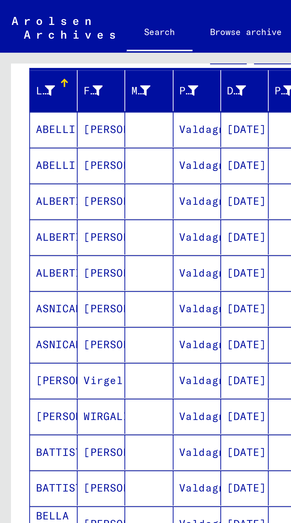
scroll to position [33, 0]
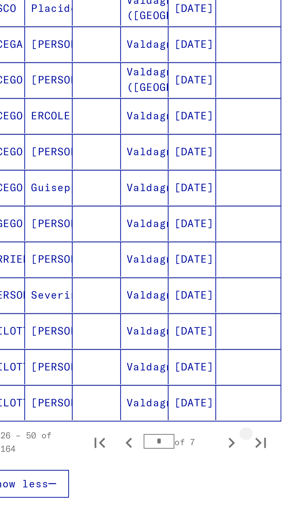
click at [129, 413] on icon "Last page" at bounding box center [127, 417] width 8 height 8
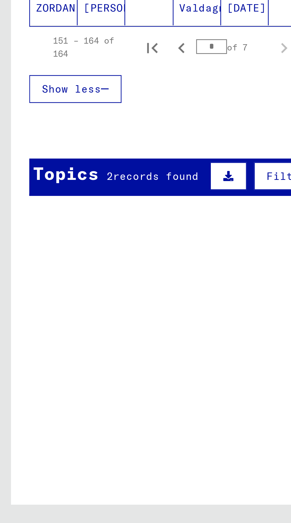
scroll to position [0, 0]
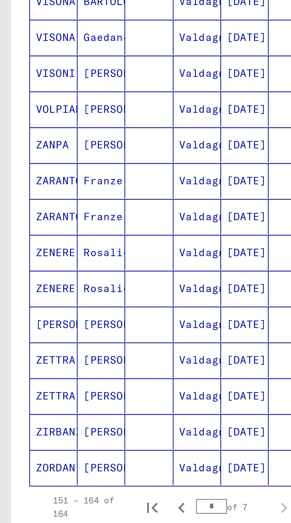
click at [93, 211] on mat-cell "[DATE]" at bounding box center [99, 207] width 19 height 14
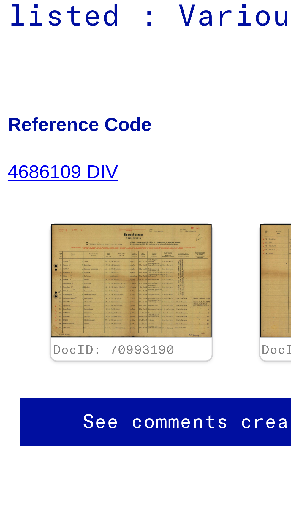
scroll to position [0, 0]
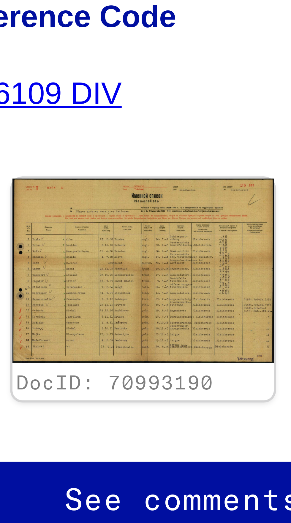
click at [183, 169] on img at bounding box center [182, 166] width 35 height 25
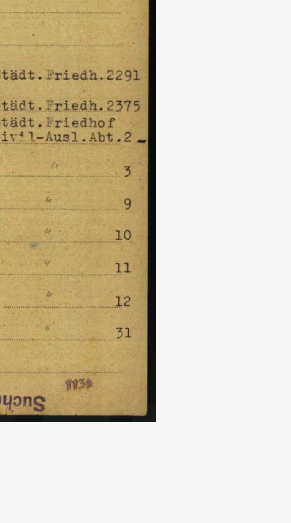
click at [247, 253] on icon at bounding box center [246, 246] width 7 height 14
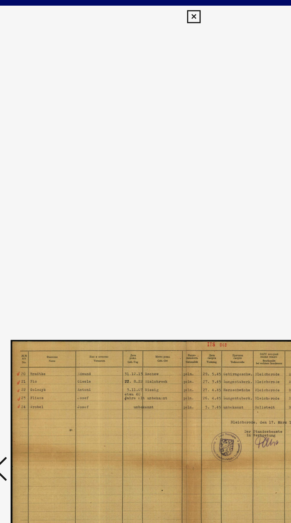
click at [145, 9] on icon at bounding box center [145, 8] width 7 height 7
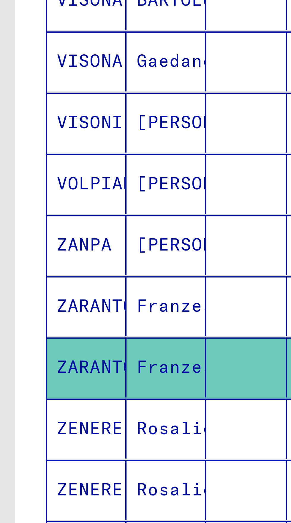
scroll to position [33, 0]
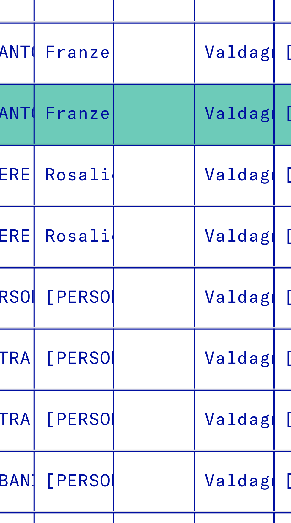
click at [73, 325] on icon "Previous page" at bounding box center [73, 329] width 8 height 8
type input "*"
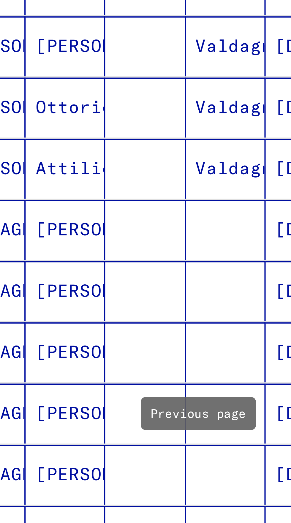
scroll to position [75, 0]
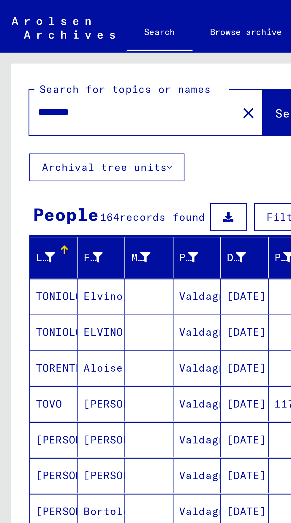
click at [38, 46] on input "********" at bounding box center [51, 45] width 73 height 6
type input "*"
type input "**********"
click at [112, 48] on span "Search" at bounding box center [121, 46] width 18 height 6
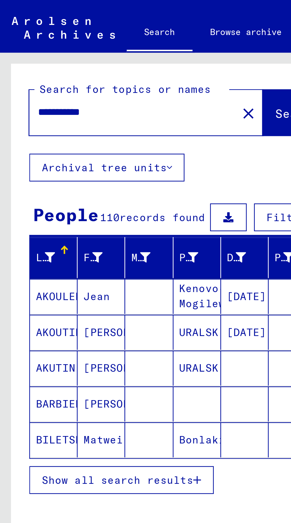
click at [20, 194] on span "Show all search results" at bounding box center [47, 194] width 61 height 5
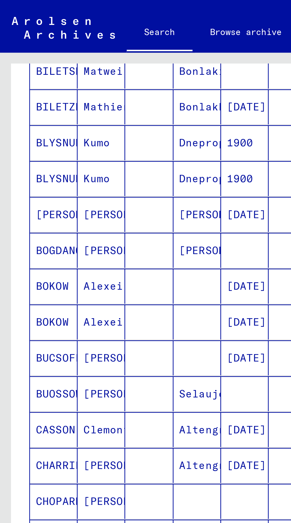
scroll to position [33, 0]
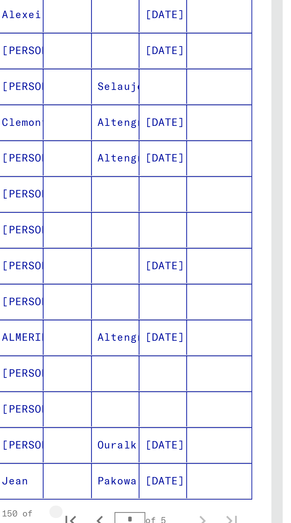
click at [59, 332] on icon "First page" at bounding box center [62, 336] width 8 height 8
click at [114, 332] on icon "Next page" at bounding box center [115, 336] width 8 height 8
type input "*"
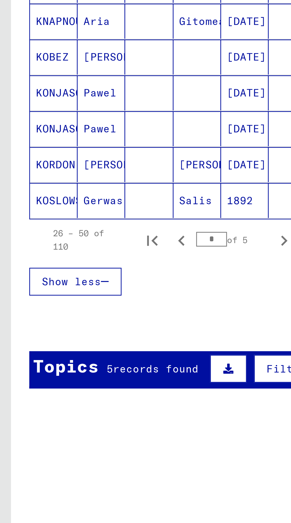
click at [51, 385] on span "records found" at bounding box center [63, 387] width 35 height 5
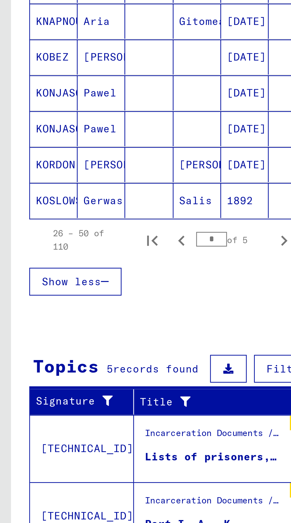
scroll to position [154, 0]
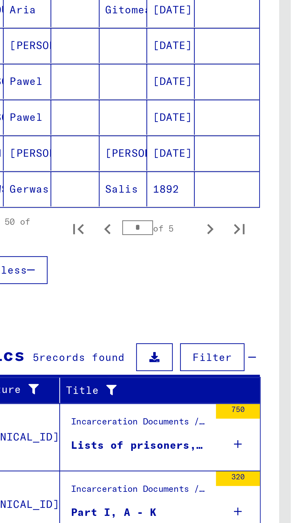
click at [76, 406] on div "Incarceration Documents / Camps and Ghettos / Buchenwald Concentration Camp / L…" at bounding box center [87, 410] width 56 height 8
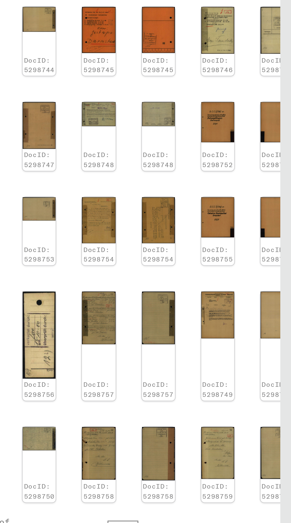
click at [263, 73] on icon "Last page" at bounding box center [264, 68] width 8 height 8
type input "**"
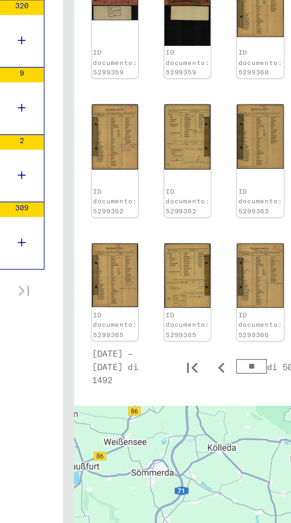
scroll to position [607, 10]
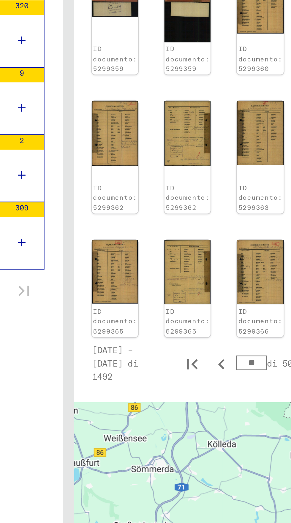
click at [193, 103] on icon "Prima pagina" at bounding box center [195, 101] width 4 height 4
type input "*"
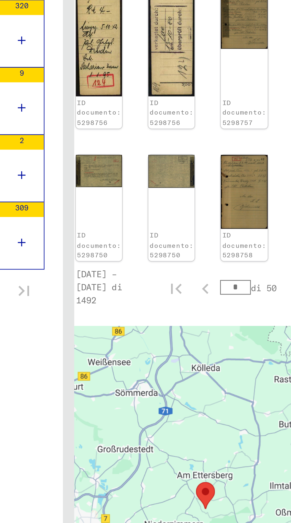
scroll to position [811, 37]
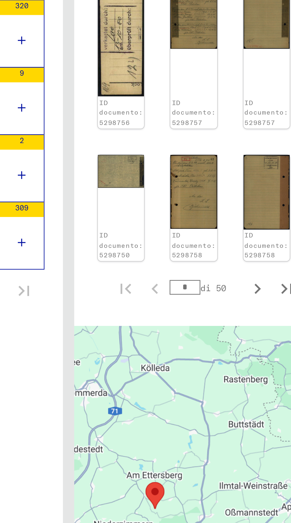
click at [224, 140] on img at bounding box center [225, 127] width 19 height 26
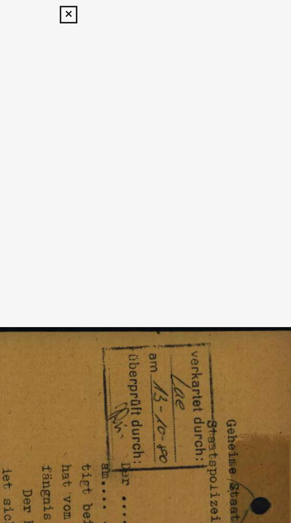
scroll to position [801, 7]
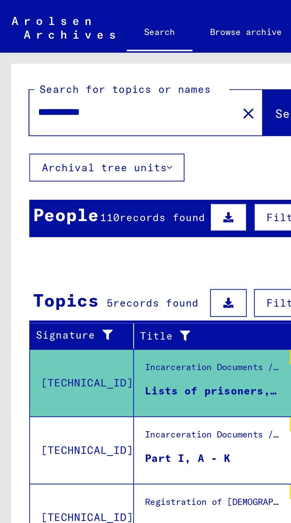
click at [47, 47] on input "**********" at bounding box center [51, 45] width 73 height 6
type input "*"
click at [112, 48] on span "Search" at bounding box center [121, 46] width 18 height 6
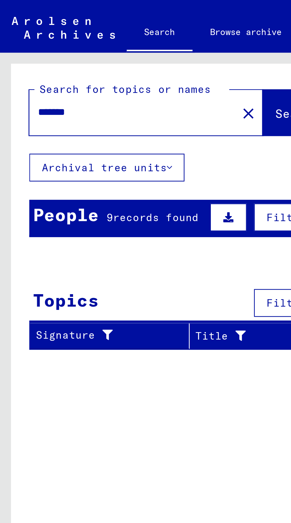
click at [46, 90] on span "records found" at bounding box center [63, 87] width 35 height 5
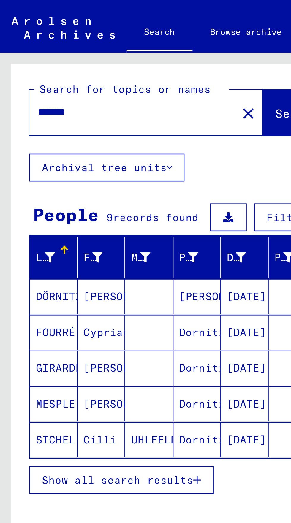
click at [30, 192] on span "Show all search results" at bounding box center [47, 194] width 61 height 5
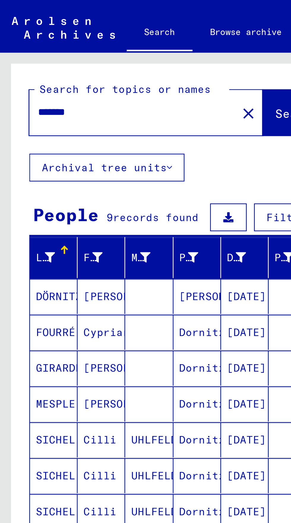
click at [37, 47] on input "*******" at bounding box center [51, 45] width 73 height 6
type input "*"
click at [112, 48] on span "Search" at bounding box center [121, 46] width 18 height 6
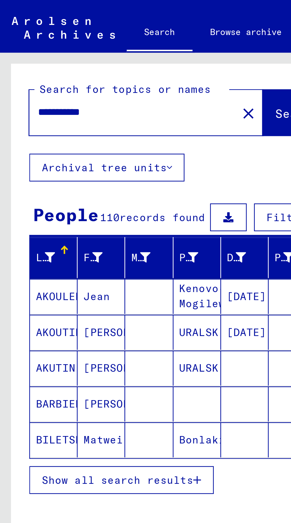
scroll to position [33, 0]
click at [22, 192] on span "Show all search results" at bounding box center [47, 194] width 61 height 5
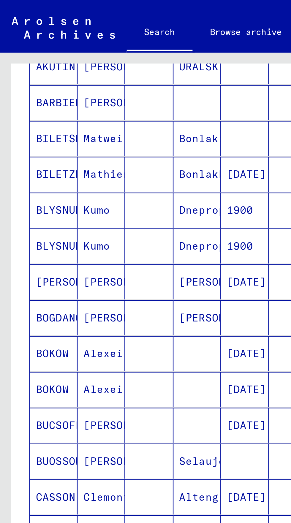
scroll to position [149, 0]
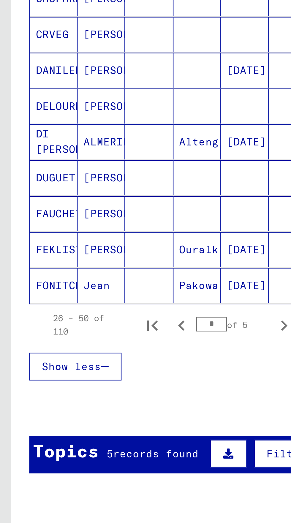
click at [46, 385] on span "records found" at bounding box center [63, 387] width 35 height 5
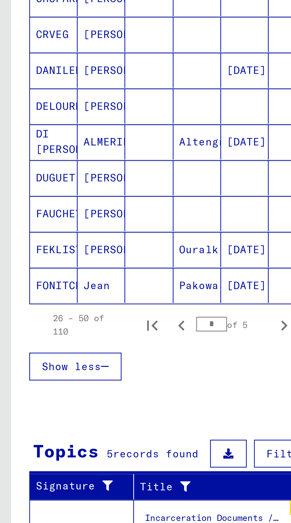
scroll to position [154, 0]
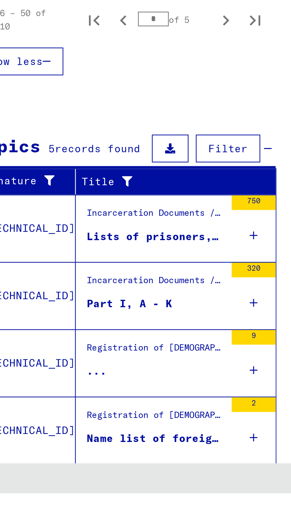
click at [78, 497] on div "Name list of foreigners, who stayed in the town [GEOGRAPHIC_DATA]. No date" at bounding box center [87, 500] width 56 height 6
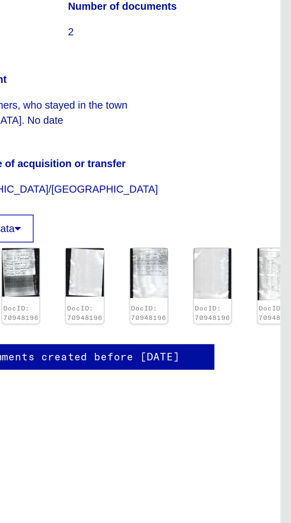
click at [277, 261] on img at bounding box center [284, 250] width 15 height 21
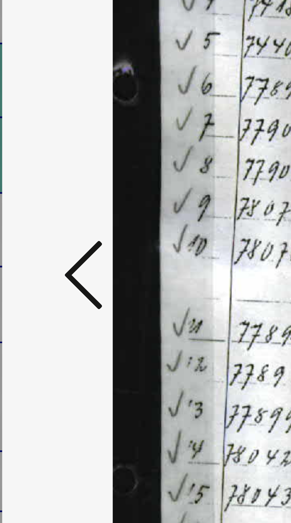
click at [46, 267] on icon at bounding box center [43, 266] width 7 height 14
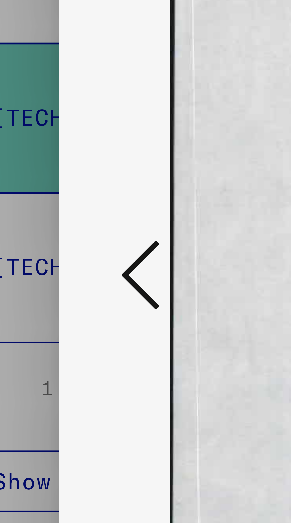
click at [43, 266] on icon at bounding box center [43, 266] width 7 height 14
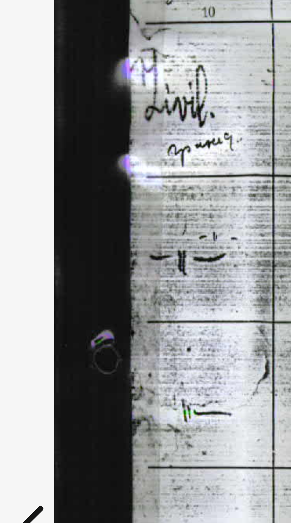
click at [46, 264] on icon at bounding box center [43, 266] width 7 height 14
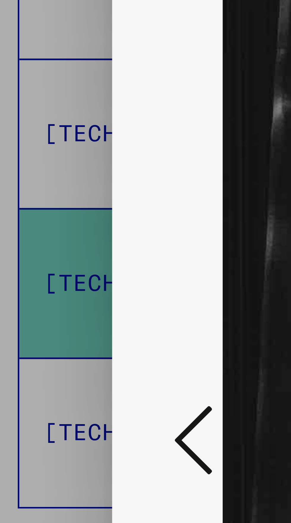
click at [45, 268] on icon at bounding box center [43, 266] width 7 height 14
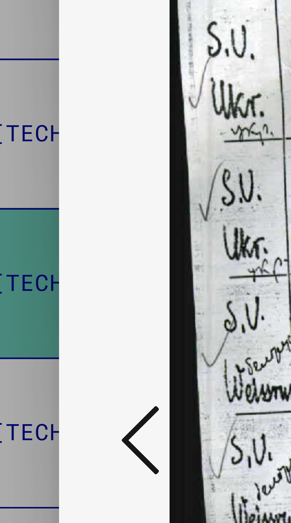
click at [45, 269] on icon at bounding box center [43, 266] width 7 height 14
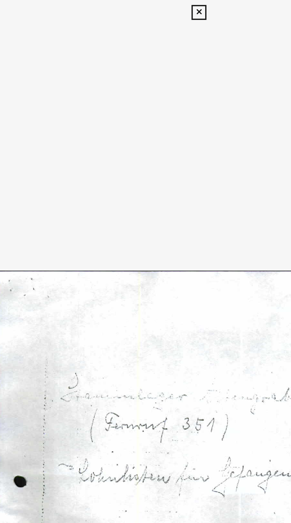
click at [148, 9] on icon at bounding box center [145, 5] width 7 height 7
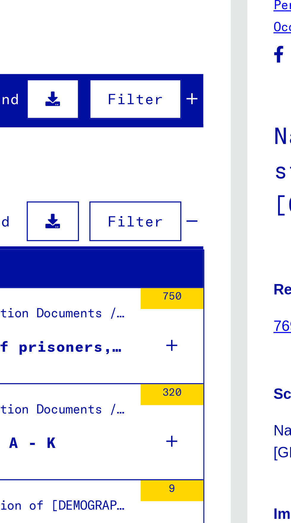
scroll to position [33, 0]
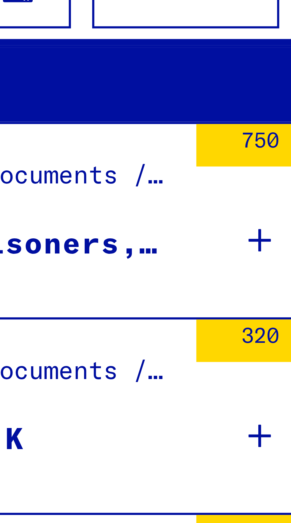
click at [128, 202] on mat-cell at bounding box center [122, 209] width 26 height 15
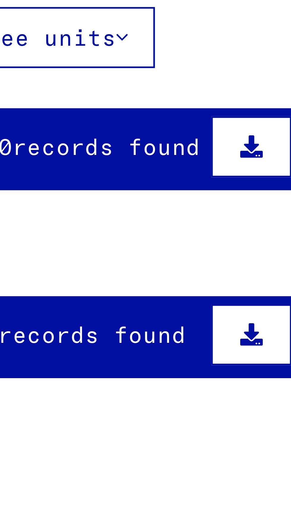
click at [71, 125] on mat-cell "Kenovo-Mogilew" at bounding box center [79, 120] width 19 height 15
click at [78, 90] on span "records found" at bounding box center [66, 87] width 35 height 5
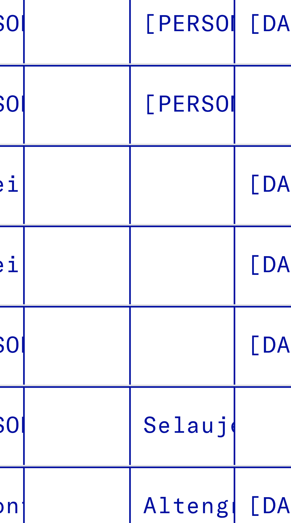
scroll to position [33, 0]
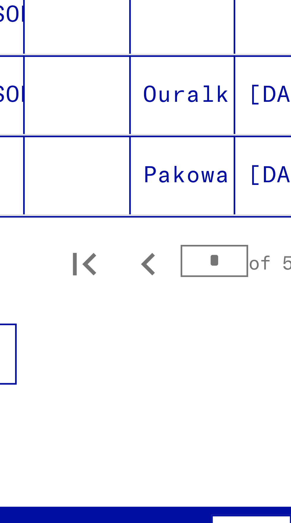
click at [71, 368] on span "records found" at bounding box center [63, 370] width 35 height 5
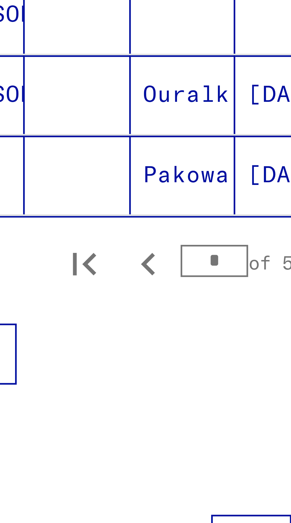
scroll to position [178, 0]
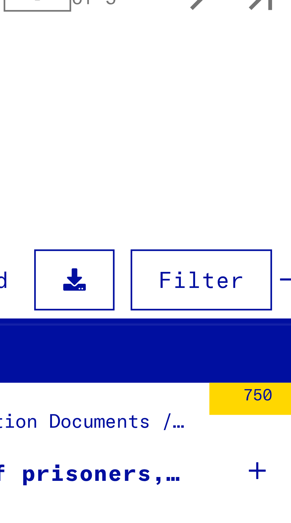
click at [127, 391] on icon at bounding box center [126, 401] width 3 height 21
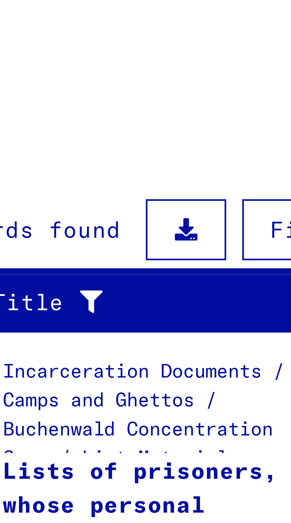
scroll to position [196, 0]
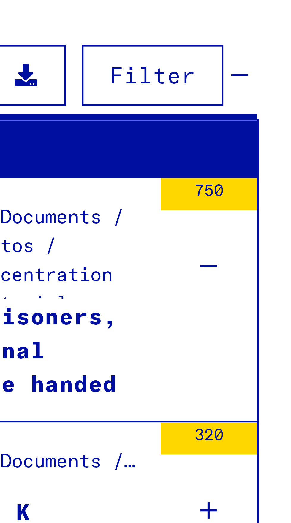
click at [127, 419] on icon at bounding box center [126, 429] width 3 height 21
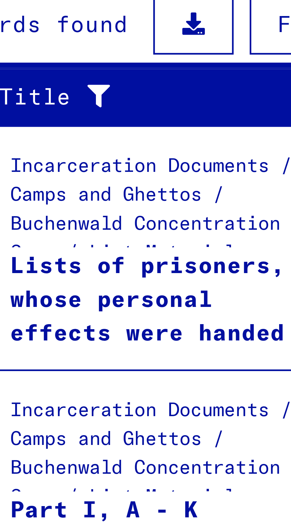
scroll to position [214, 0]
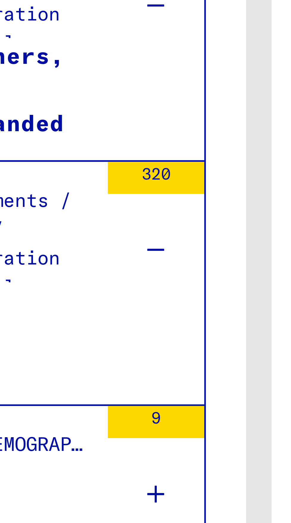
click at [127, 446] on icon at bounding box center [126, 456] width 3 height 21
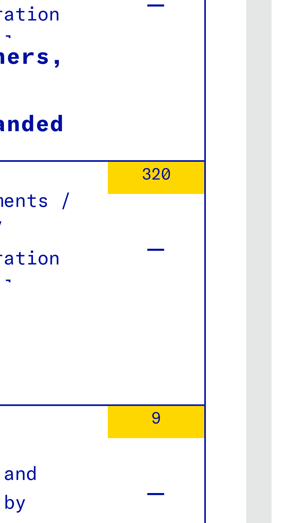
click at [117, 440] on div "9" at bounding box center [126, 453] width 18 height 27
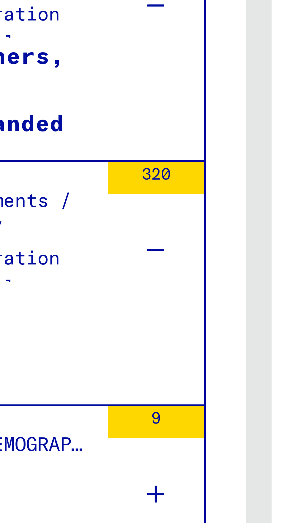
click at [111, 444] on div "Registration of [DEMOGRAPHIC_DATA] and German Persecutees by Public Institution…" at bounding box center [87, 448] width 56 height 8
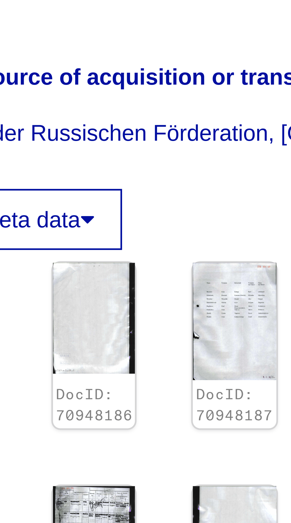
scroll to position [107, 0]
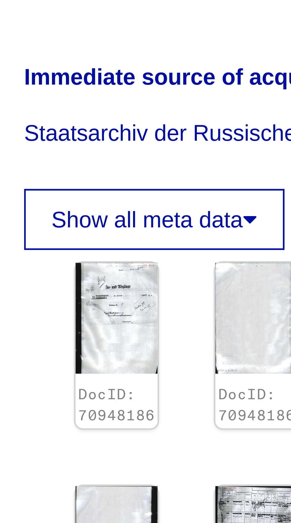
click at [170, 349] on img at bounding box center [172, 359] width 15 height 20
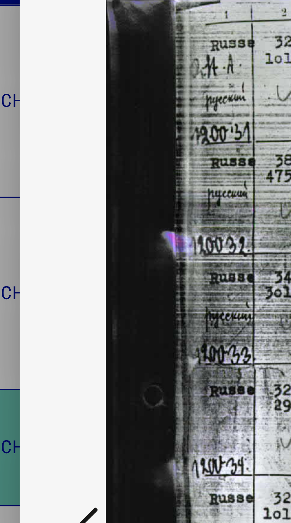
click at [39, 268] on button at bounding box center [44, 266] width 11 height 17
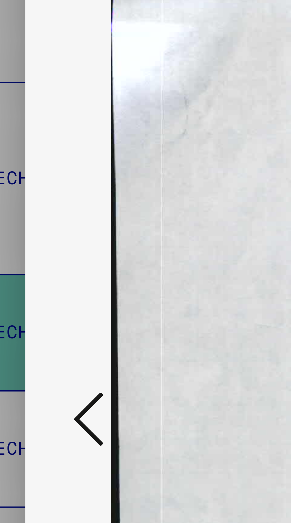
click at [42, 269] on icon at bounding box center [43, 266] width 7 height 14
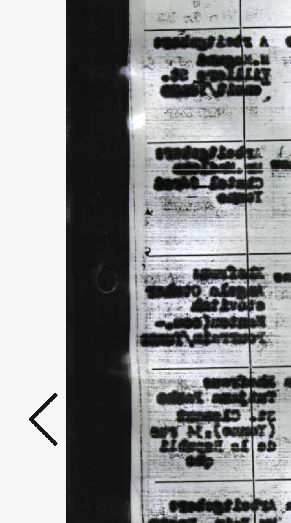
click at [44, 269] on icon at bounding box center [43, 266] width 7 height 14
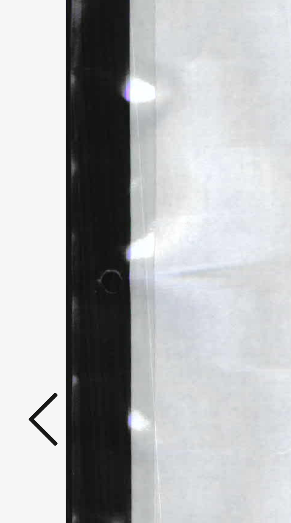
click at [41, 270] on icon at bounding box center [43, 266] width 7 height 14
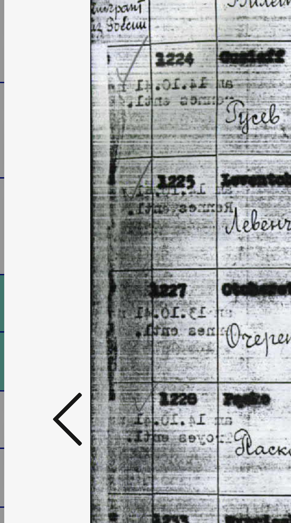
click at [40, 268] on icon at bounding box center [43, 266] width 7 height 14
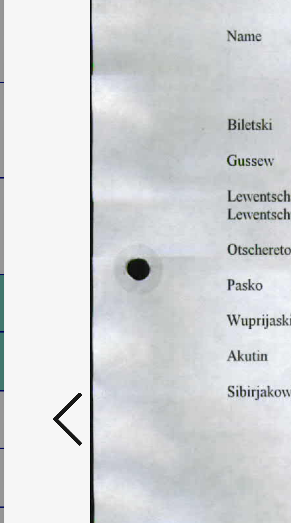
click at [41, 269] on icon at bounding box center [43, 266] width 7 height 14
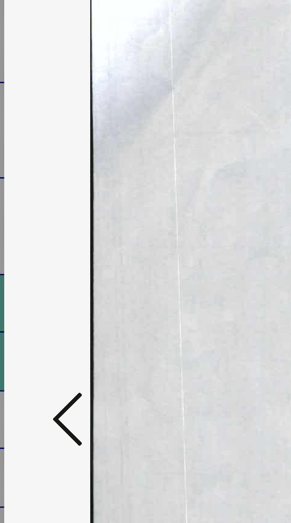
click at [39, 268] on button at bounding box center [44, 266] width 11 height 17
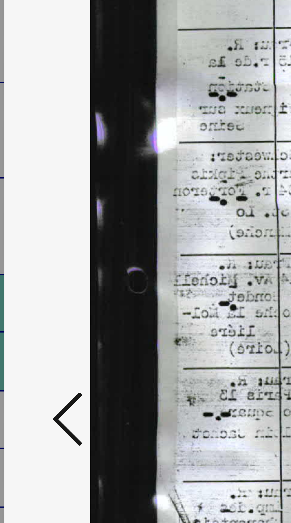
click at [42, 270] on icon at bounding box center [43, 266] width 7 height 14
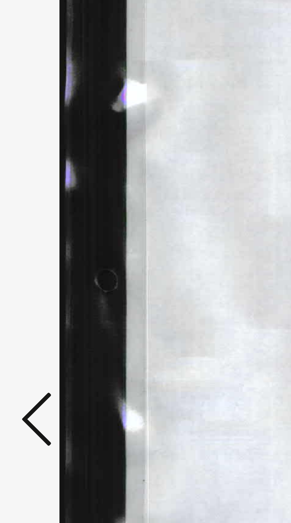
click at [43, 267] on icon at bounding box center [43, 266] width 7 height 14
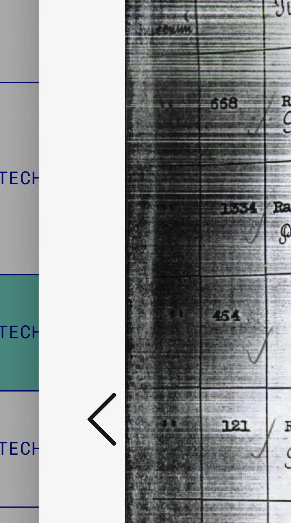
click at [40, 269] on button at bounding box center [44, 266] width 11 height 17
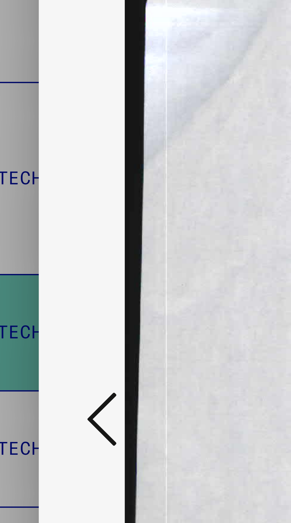
click at [39, 270] on button at bounding box center [44, 266] width 11 height 17
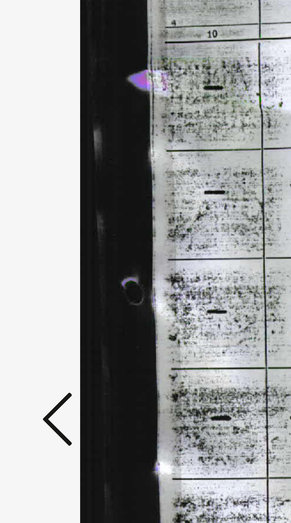
click at [42, 269] on icon at bounding box center [43, 266] width 7 height 14
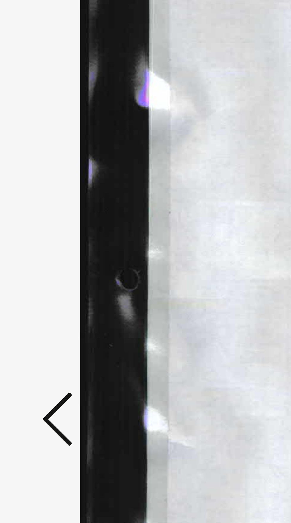
click at [40, 269] on button at bounding box center [44, 266] width 11 height 17
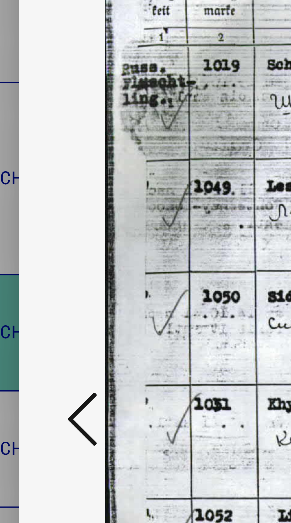
click at [44, 265] on icon at bounding box center [43, 266] width 7 height 14
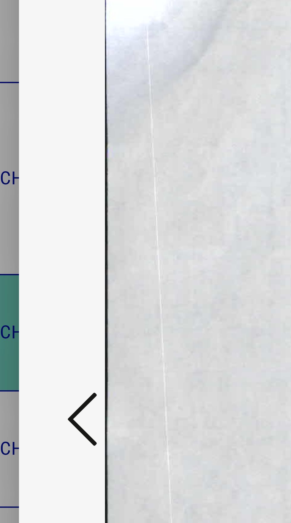
click at [43, 265] on icon at bounding box center [43, 266] width 7 height 14
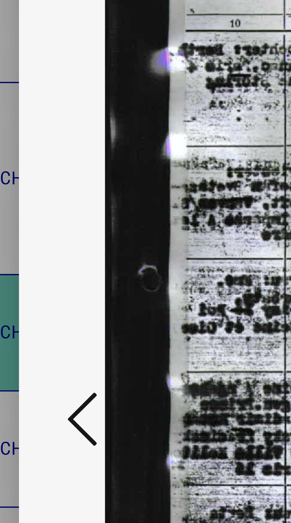
click at [42, 265] on icon at bounding box center [43, 266] width 7 height 14
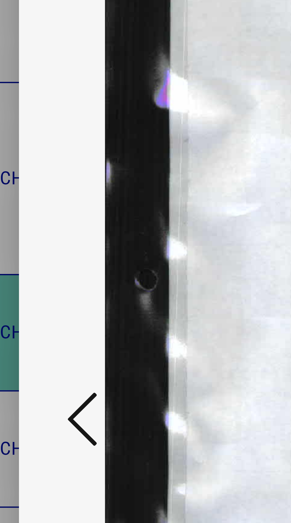
click at [42, 264] on icon at bounding box center [43, 266] width 7 height 14
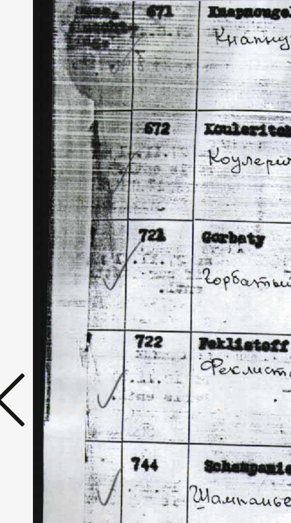
click at [43, 263] on icon at bounding box center [43, 266] width 7 height 14
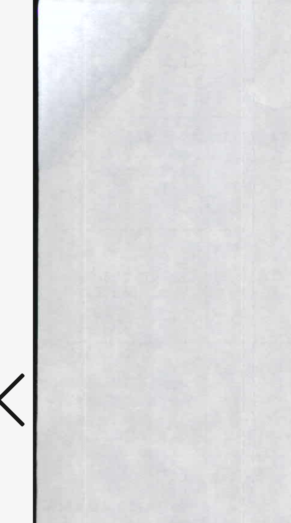
click at [43, 263] on icon at bounding box center [43, 266] width 7 height 14
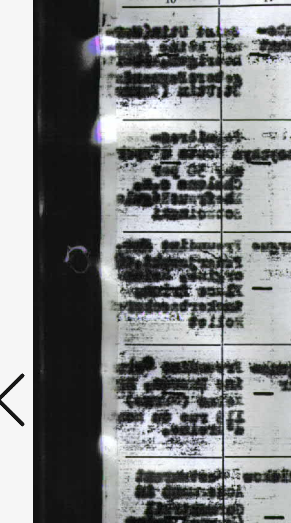
click at [45, 265] on icon at bounding box center [43, 266] width 7 height 14
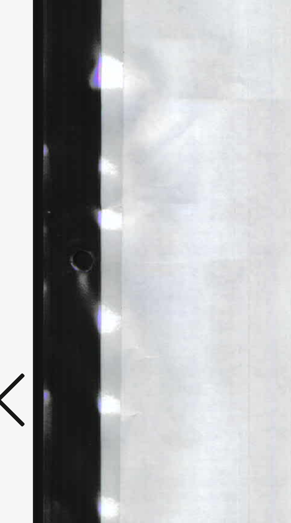
click at [44, 265] on icon at bounding box center [43, 266] width 7 height 14
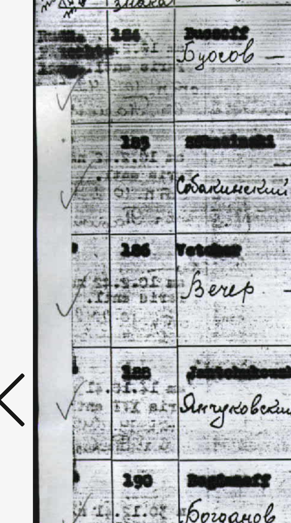
click at [44, 264] on icon at bounding box center [43, 266] width 7 height 14
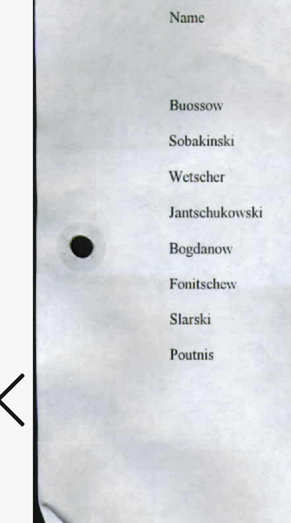
click at [44, 265] on icon at bounding box center [43, 266] width 7 height 14
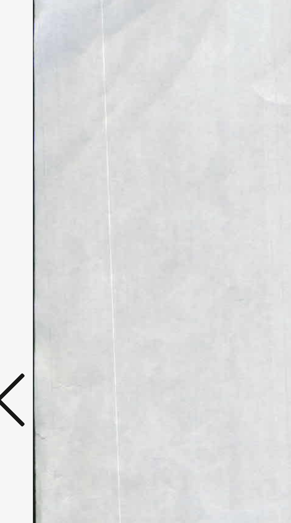
click at [44, 265] on icon at bounding box center [43, 266] width 7 height 14
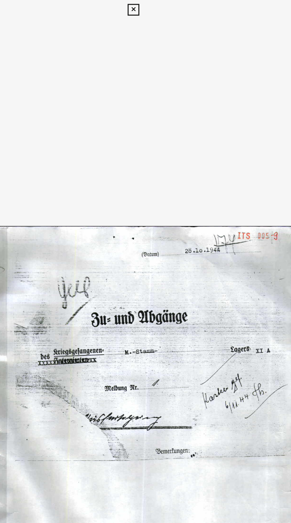
click at [145, 6] on icon at bounding box center [145, 5] width 7 height 7
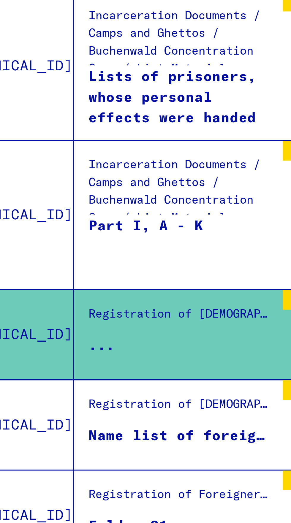
scroll to position [0, 0]
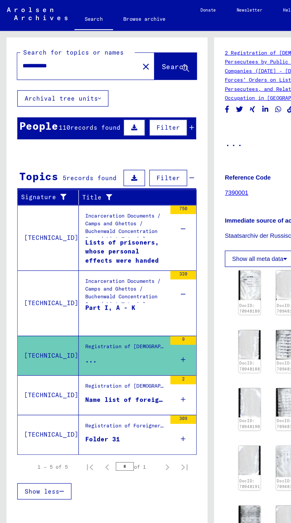
click at [53, 47] on input "**********" at bounding box center [53, 45] width 77 height 6
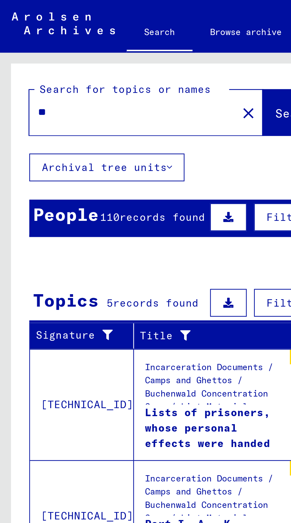
type input "*"
click at [112, 45] on span "Search" at bounding box center [121, 46] width 18 height 6
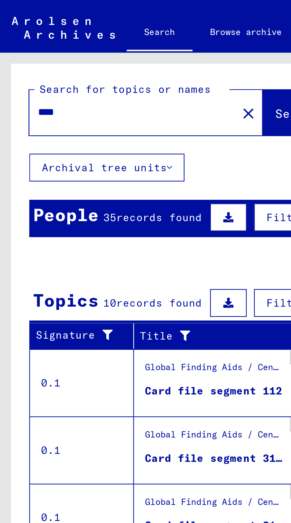
scroll to position [33, 0]
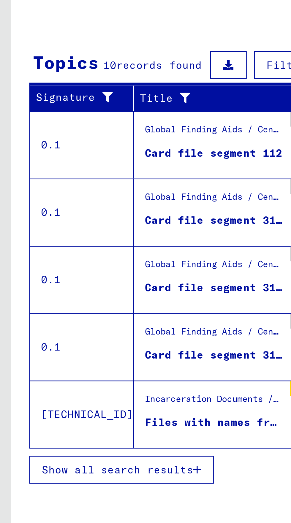
click at [34, 284] on span "Show all search results" at bounding box center [47, 286] width 61 height 5
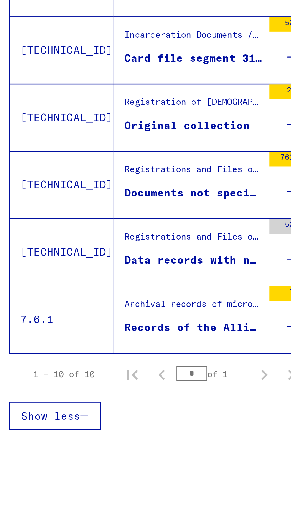
click at [66, 401] on div "Records of the Allied Control Commission in [GEOGRAPHIC_DATA], 1944." at bounding box center [87, 404] width 56 height 6
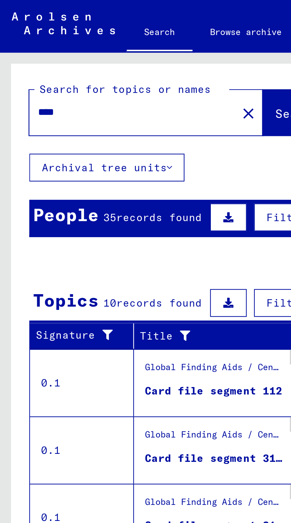
click at [30, 47] on input "****" at bounding box center [53, 45] width 77 height 6
type input "*"
type input "*******"
click at [112, 48] on span "Search" at bounding box center [121, 46] width 18 height 6
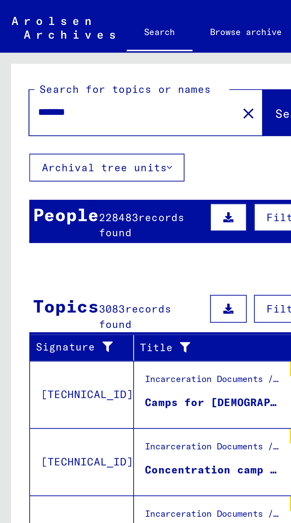
scroll to position [33, 0]
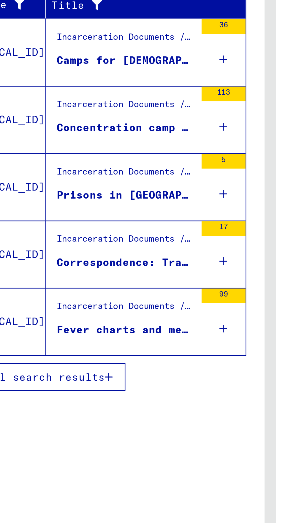
click at [63, 286] on button "Show all search results" at bounding box center [49, 291] width 75 height 11
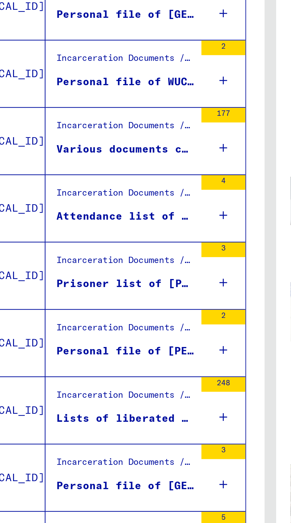
scroll to position [307, 0]
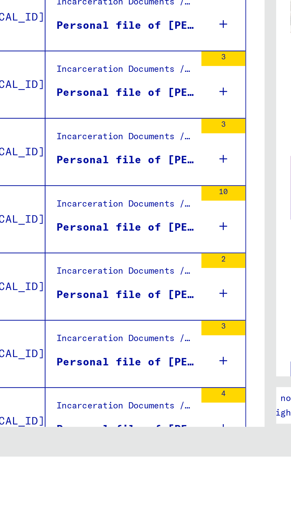
click at [113, 522] on icon "Next page" at bounding box center [115, 530] width 8 height 8
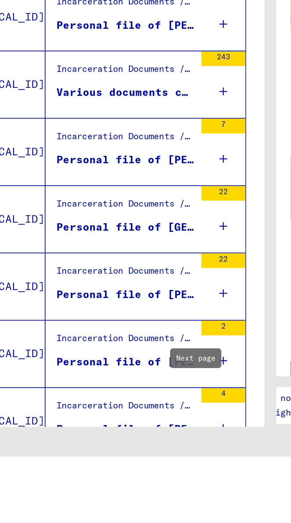
click at [114, 522] on icon "Next page" at bounding box center [115, 530] width 8 height 8
click at [113, 522] on icon "Next page" at bounding box center [115, 530] width 8 height 8
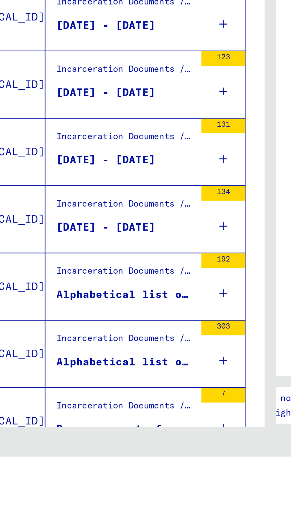
click at [114, 522] on icon "Next page" at bounding box center [115, 530] width 8 height 8
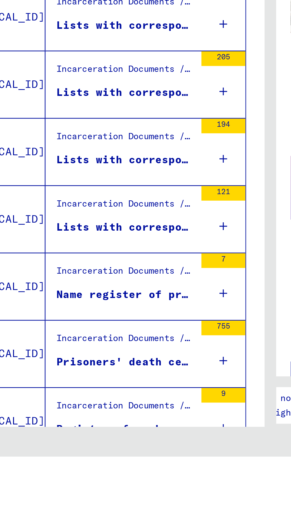
click at [114, 522] on icon "Next page" at bounding box center [115, 530] width 8 height 8
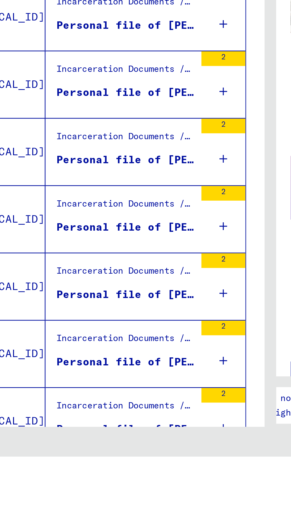
click at [117, 522] on icon "Next page" at bounding box center [115, 530] width 8 height 8
click at [118, 522] on icon "Next page" at bounding box center [115, 530] width 8 height 8
click at [117, 522] on icon "Next page" at bounding box center [115, 530] width 8 height 8
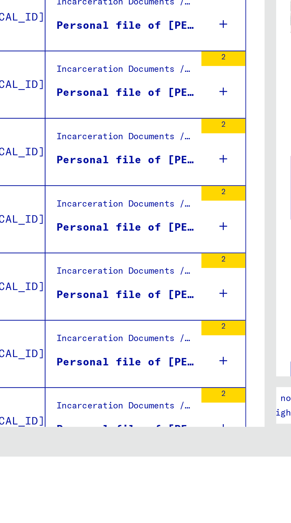
click at [118, 522] on icon "Next page" at bounding box center [115, 530] width 8 height 8
click at [119, 522] on icon "Next page" at bounding box center [115, 530] width 8 height 8
click at [120, 522] on button "Next page" at bounding box center [115, 530] width 12 height 12
type input "**"
